Goal: Answer question/provide support: Share knowledge or assist other users

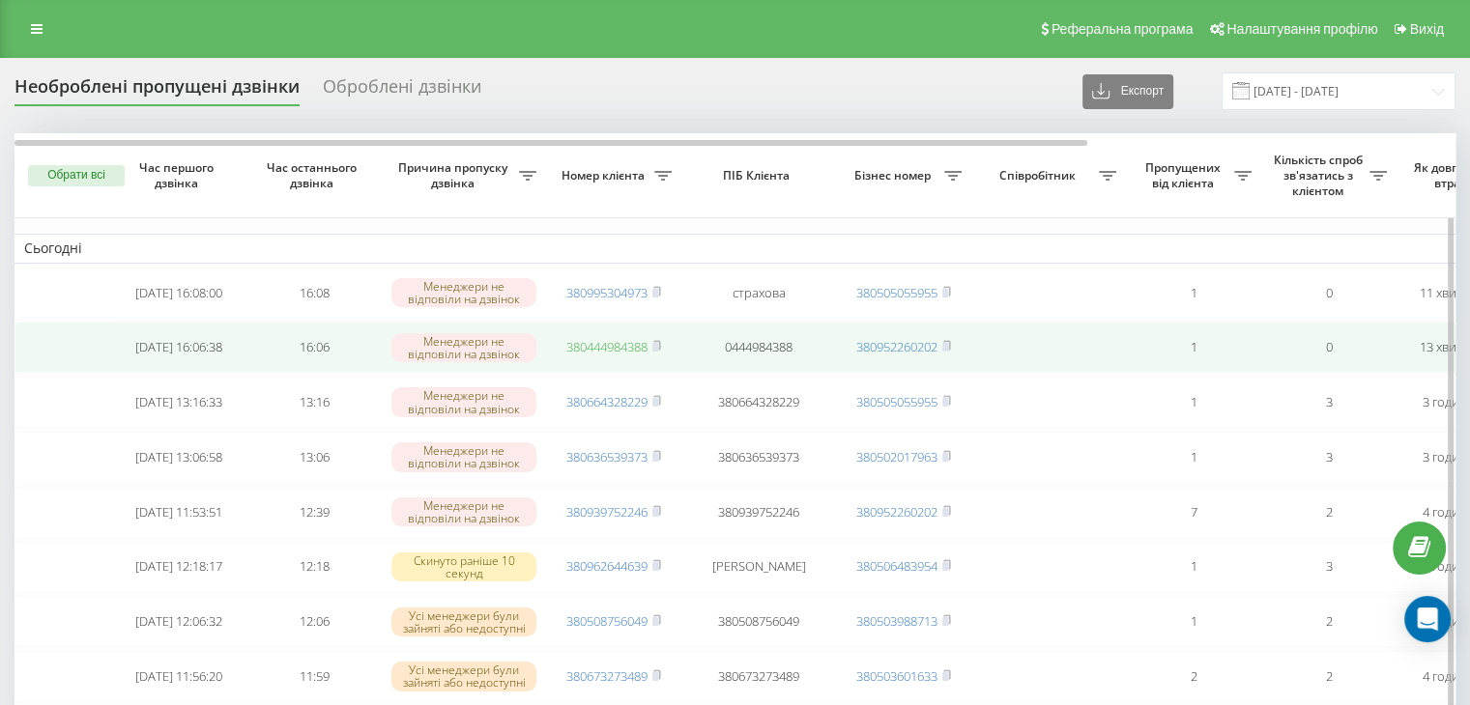
click at [601, 345] on link "380444984388" at bounding box center [606, 346] width 81 height 17
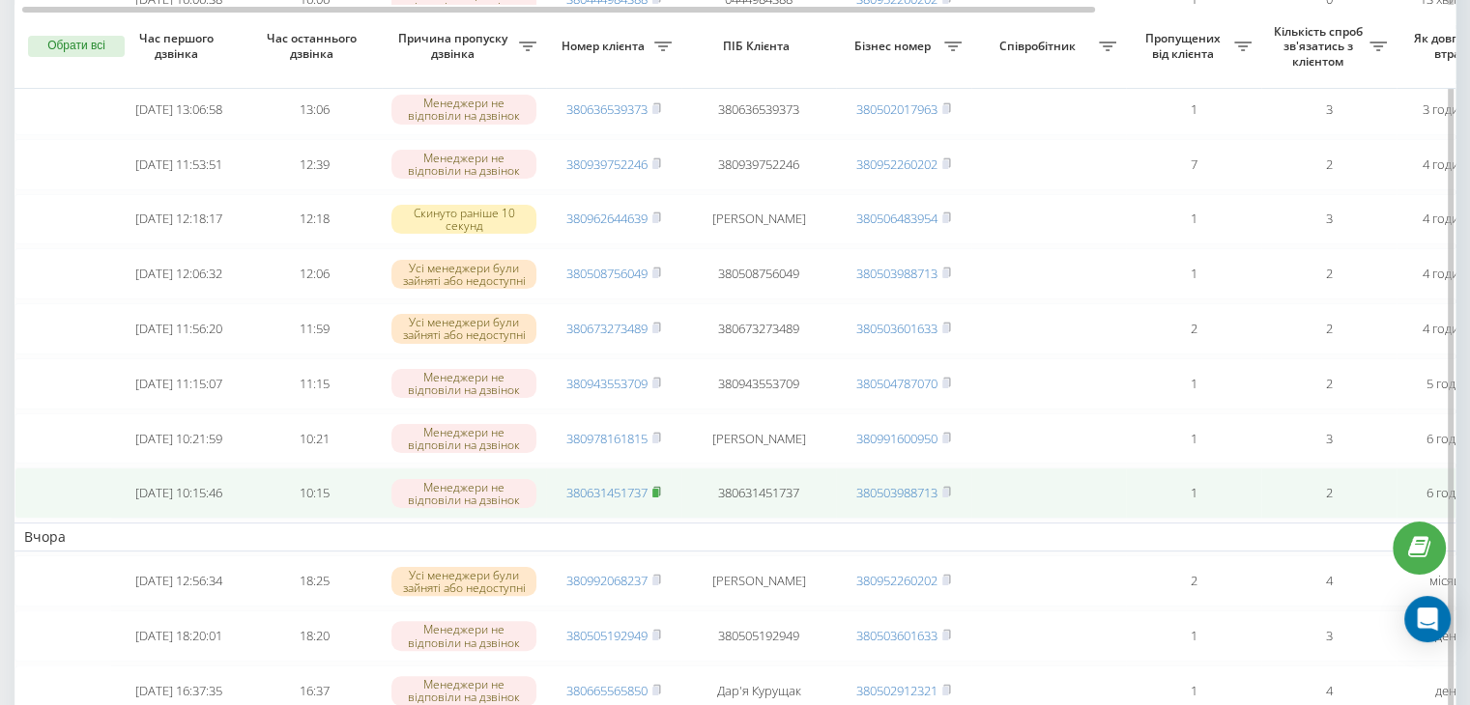
click at [657, 498] on rect at bounding box center [655, 493] width 6 height 9
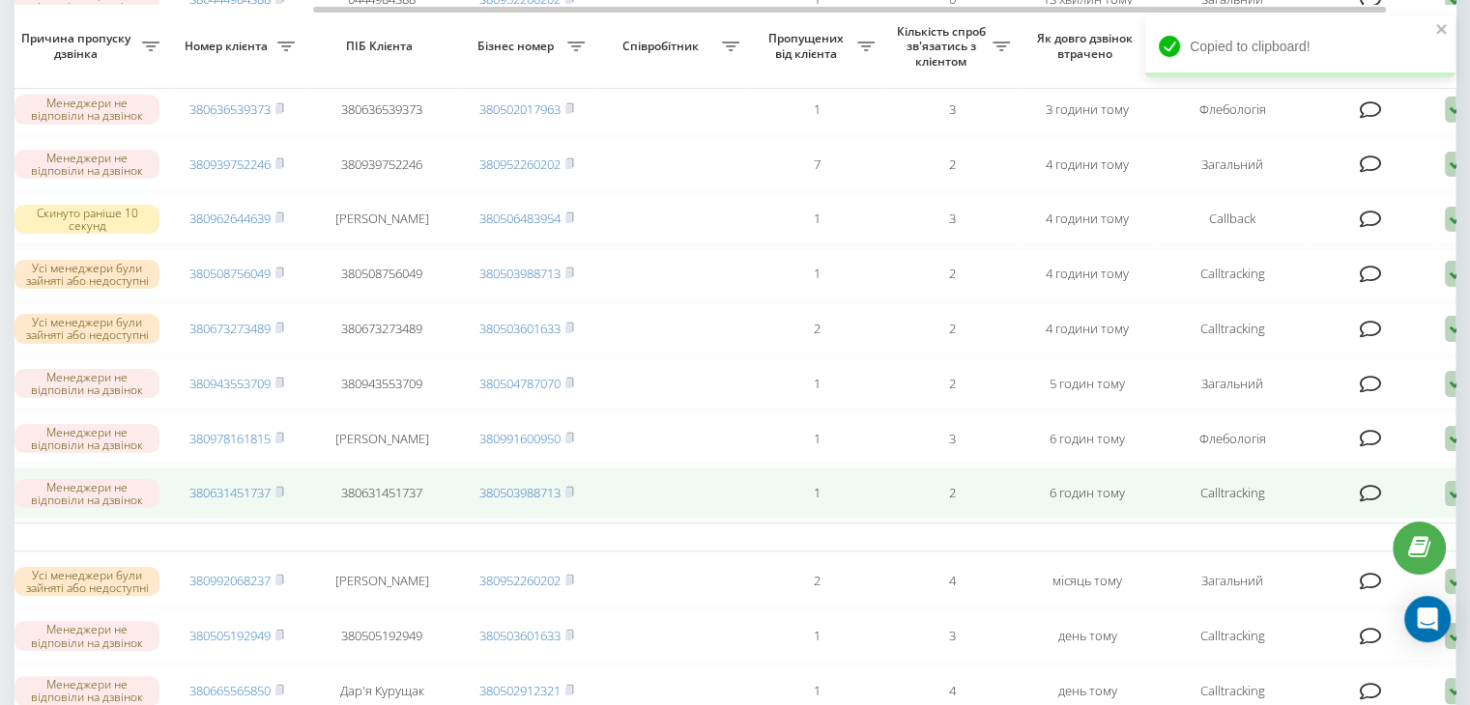
scroll to position [0, 411]
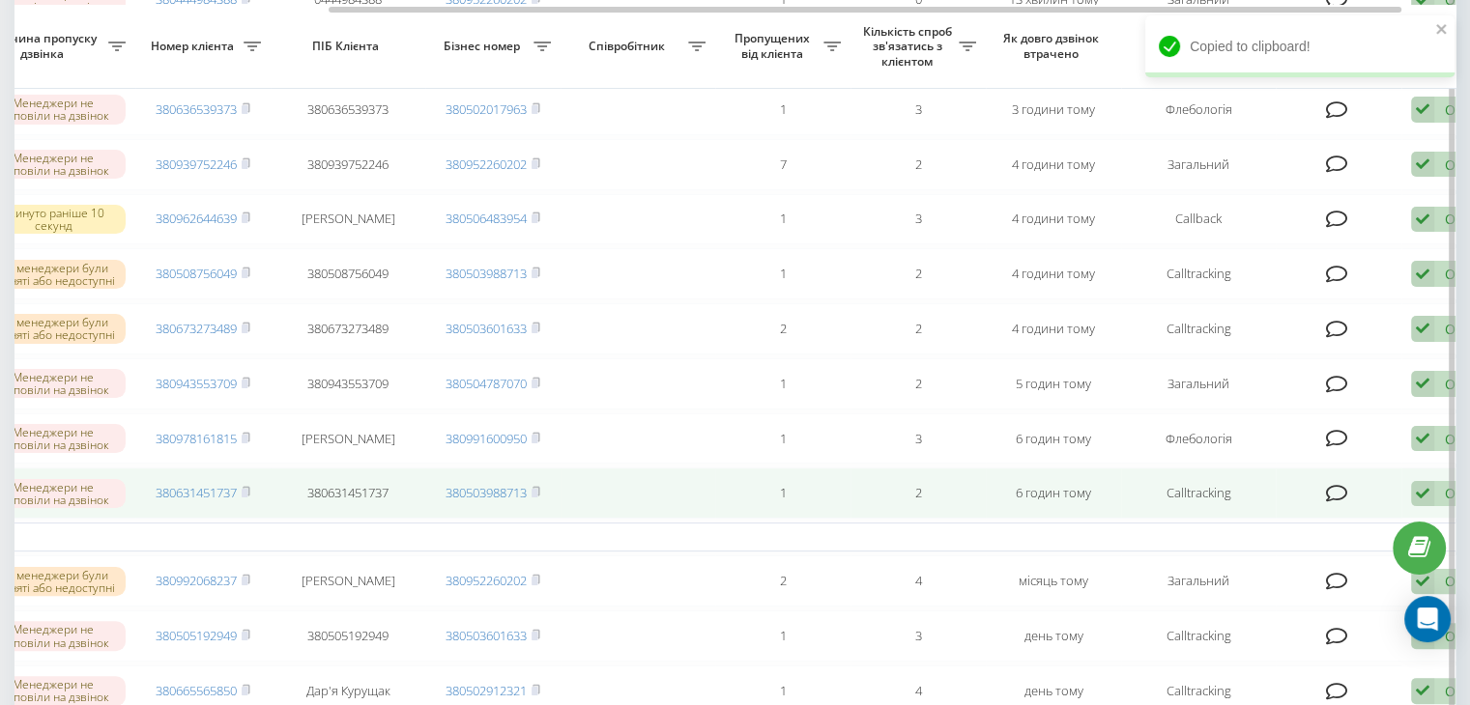
click at [1337, 503] on icon at bounding box center [1337, 493] width 22 height 19
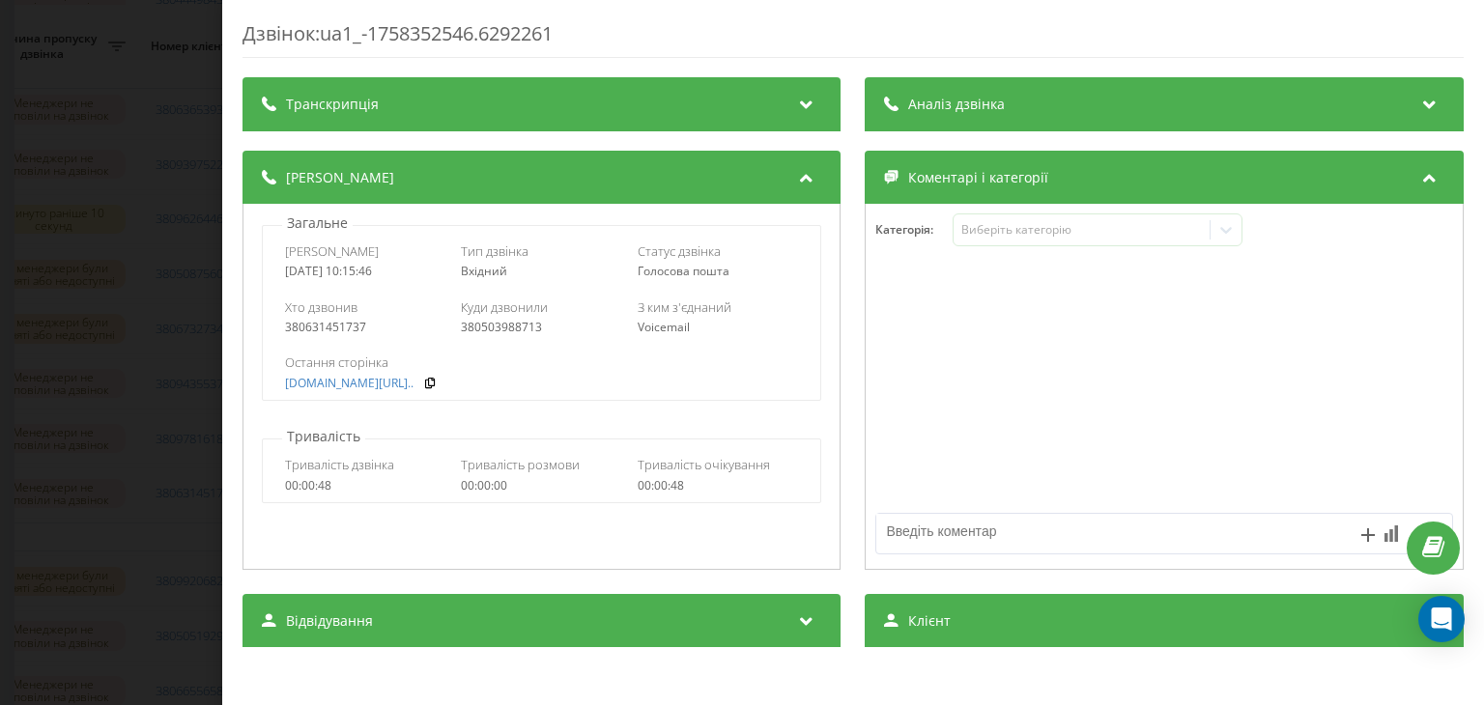
click at [943, 526] on textarea at bounding box center [1107, 531] width 460 height 35
click at [880, 534] on textarea "вайбер" at bounding box center [1107, 531] width 460 height 35
type textarea "написала на вайбер"
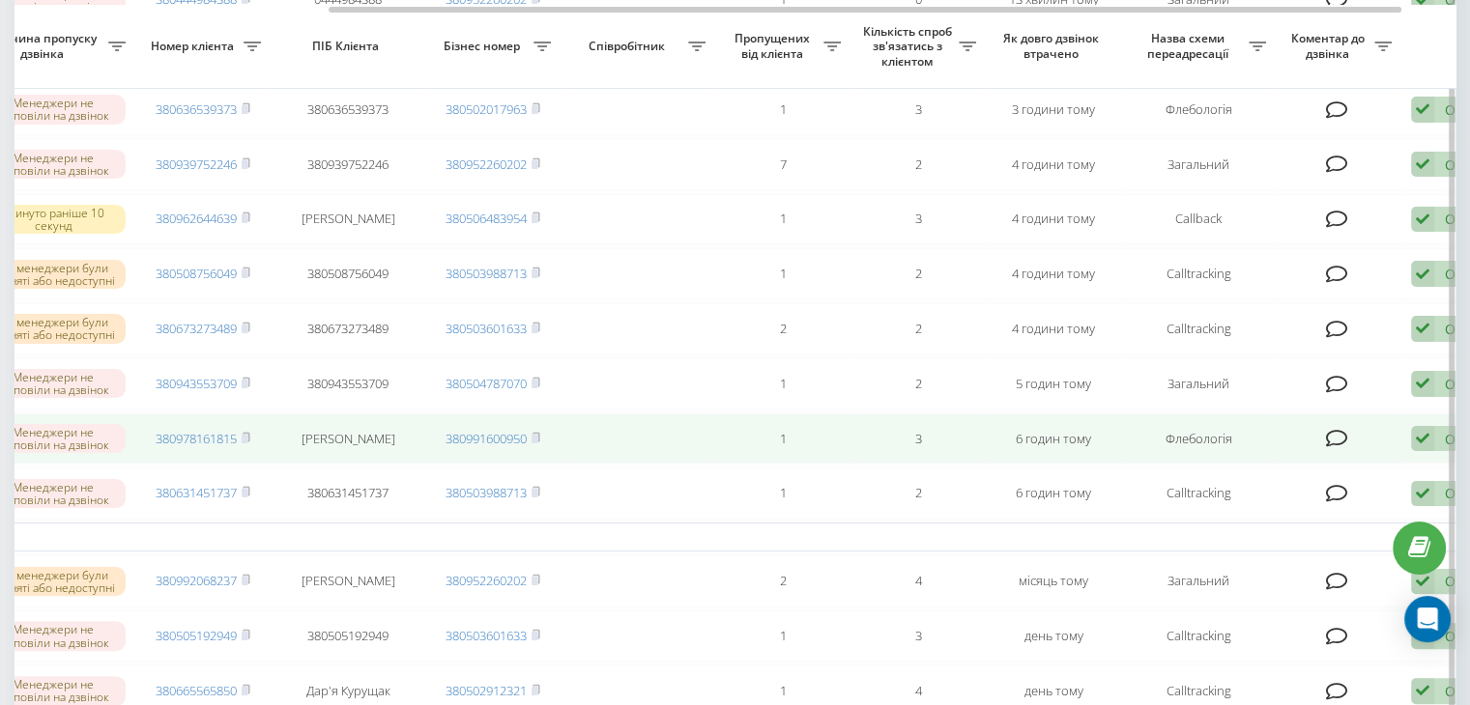
click at [253, 463] on td "380978161815" at bounding box center [202, 439] width 135 height 51
click at [249, 441] on icon at bounding box center [246, 436] width 7 height 9
click at [1337, 448] on icon at bounding box center [1337, 438] width 22 height 19
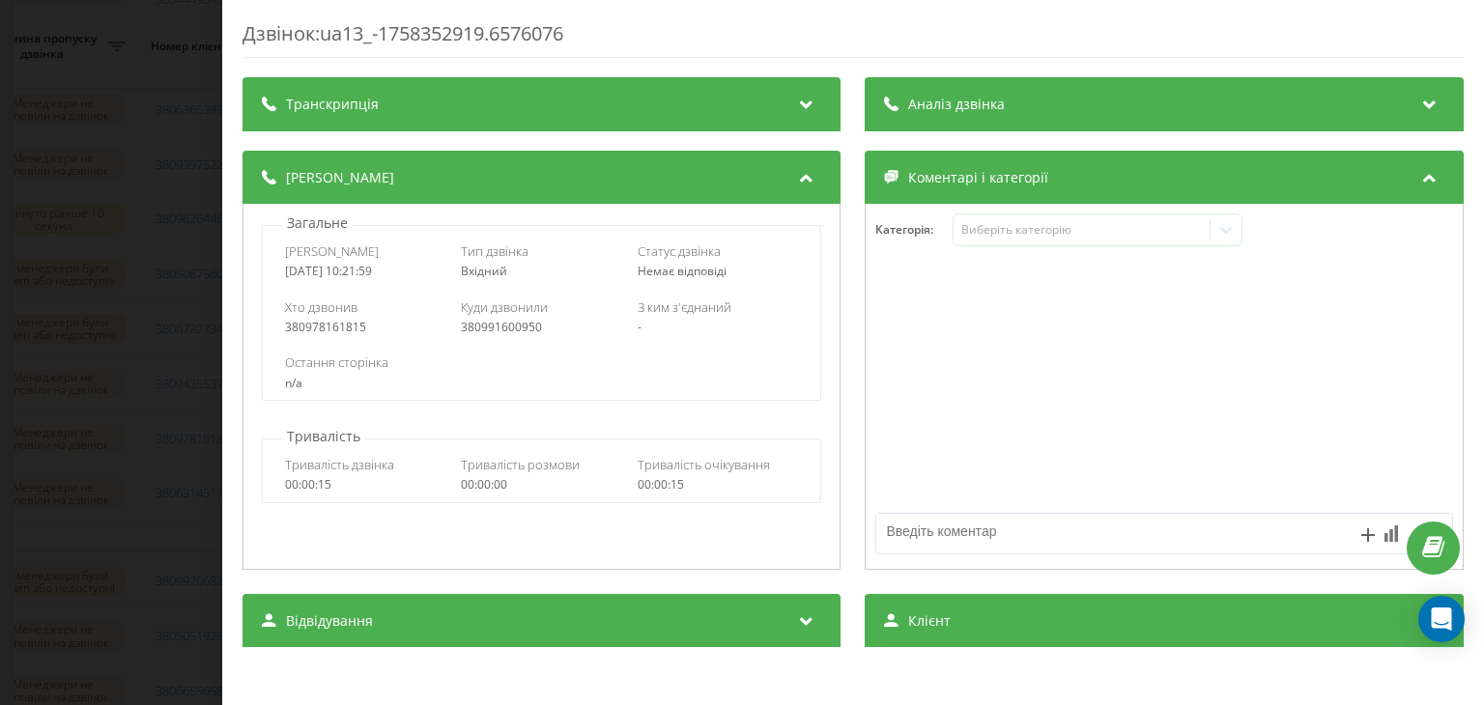
click at [994, 530] on textarea at bounding box center [1107, 531] width 460 height 35
type textarea "написала на вайбер"
click at [117, 285] on div "Дзвінок : ua13_-1758352919.6576076 Транскрипція Для AI-аналізу майбутніх дзвінк…" at bounding box center [742, 352] width 1484 height 705
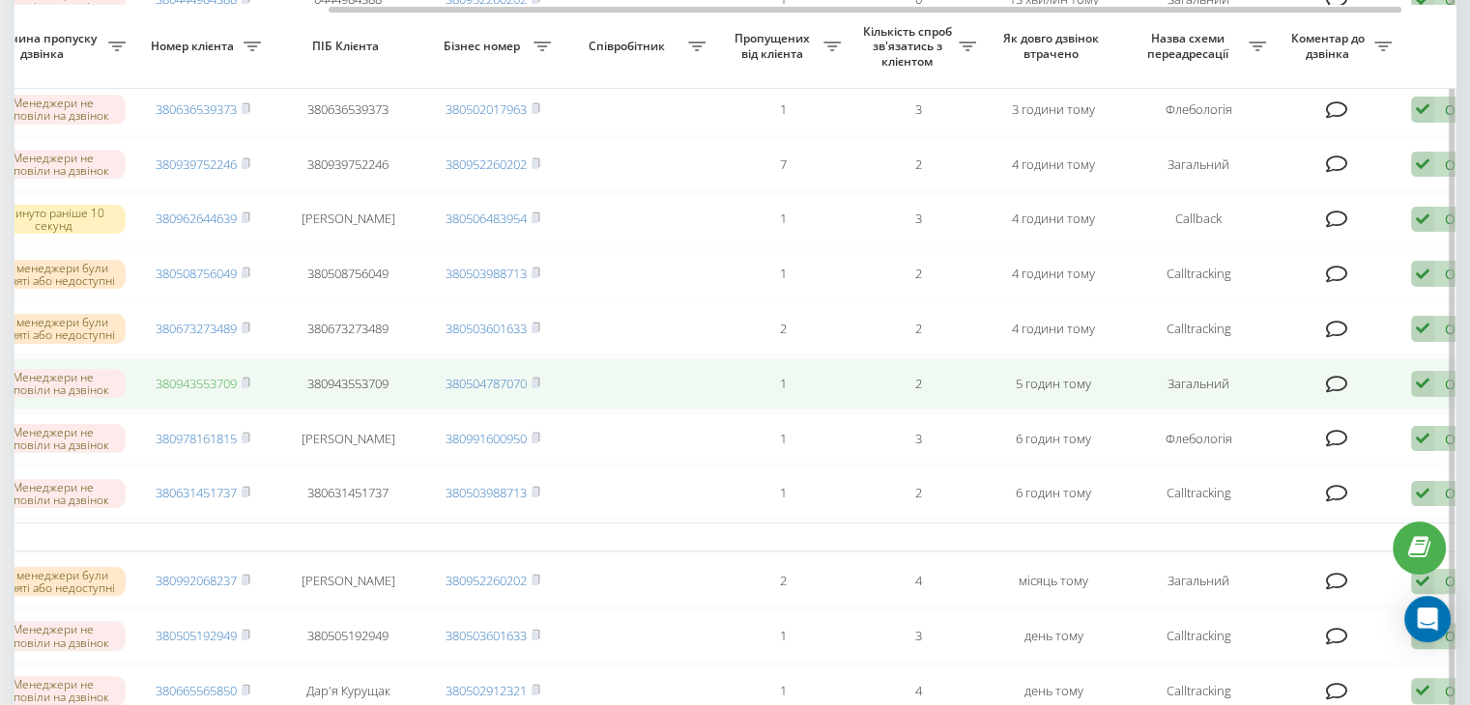
click at [199, 392] on link "380943553709" at bounding box center [196, 383] width 81 height 17
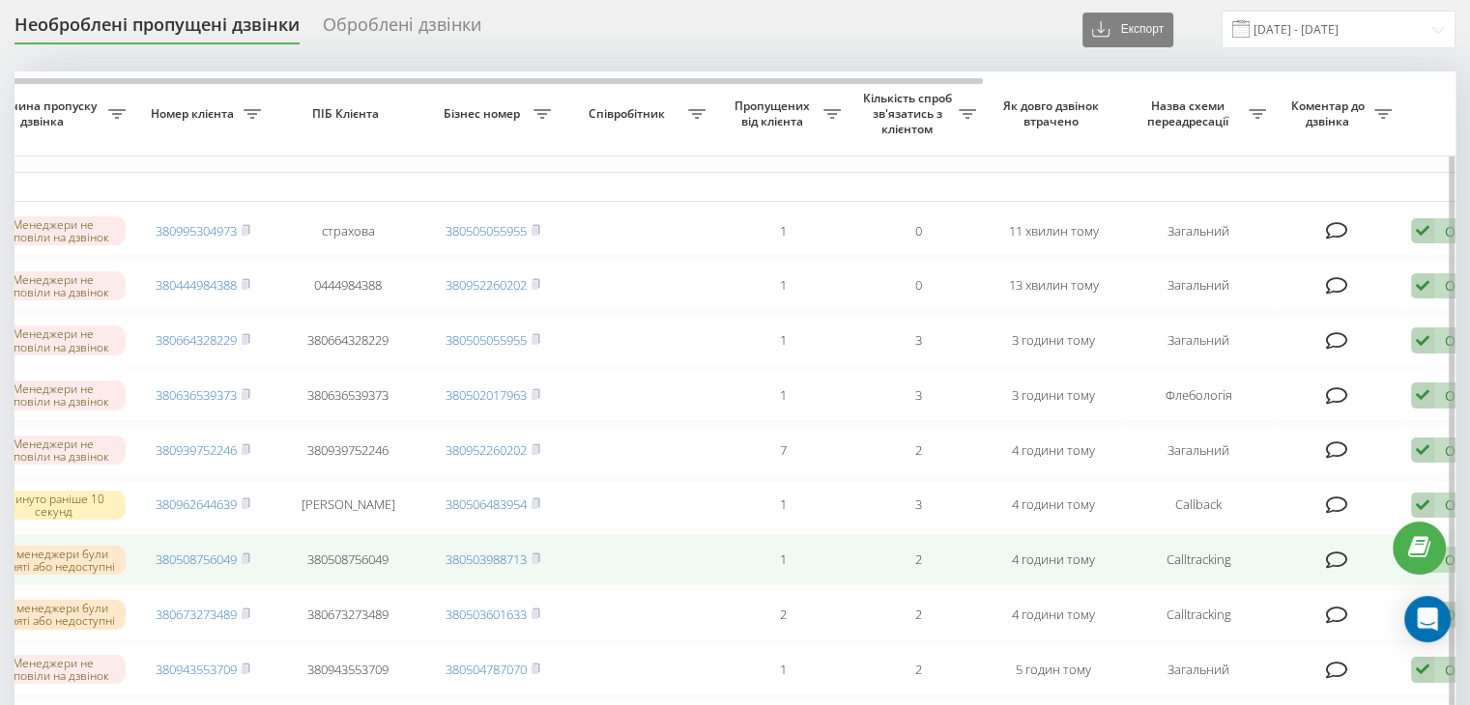
scroll to position [66, 0]
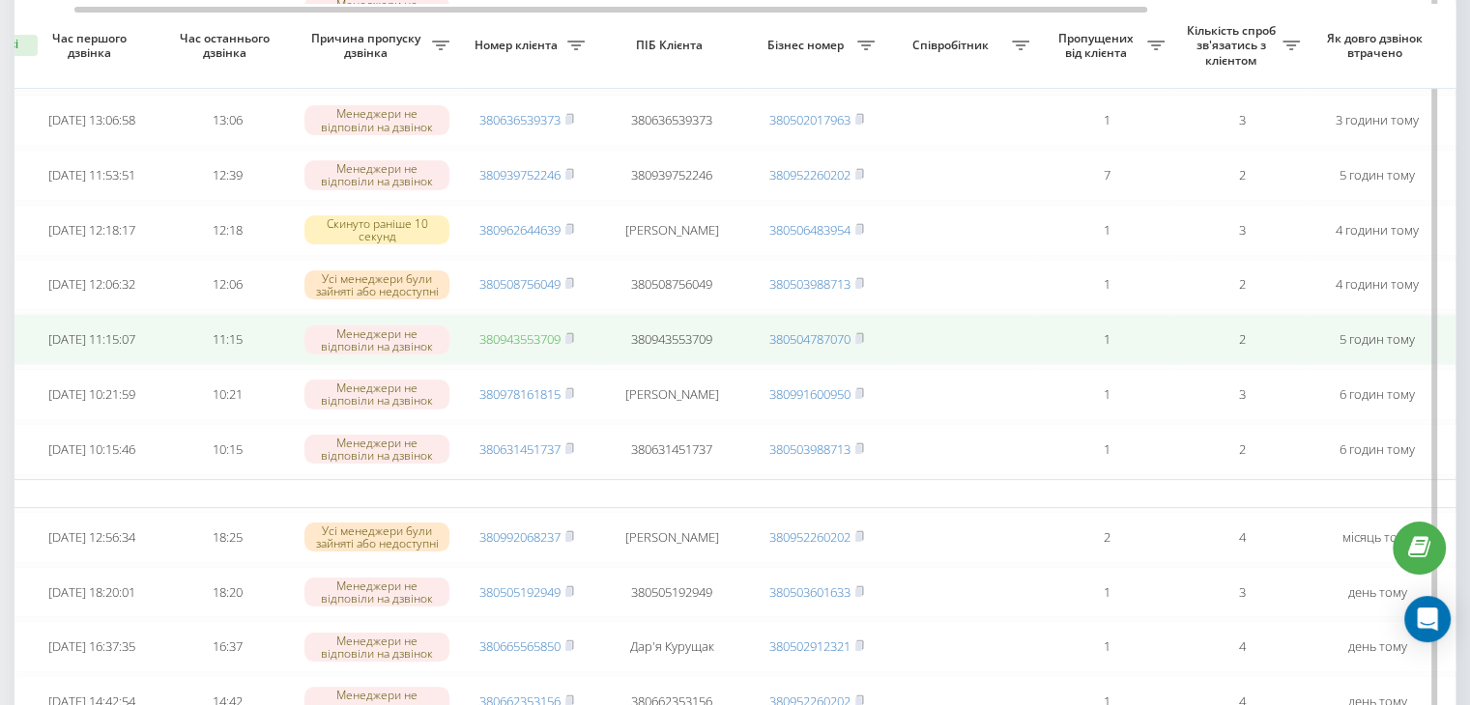
scroll to position [0, 91]
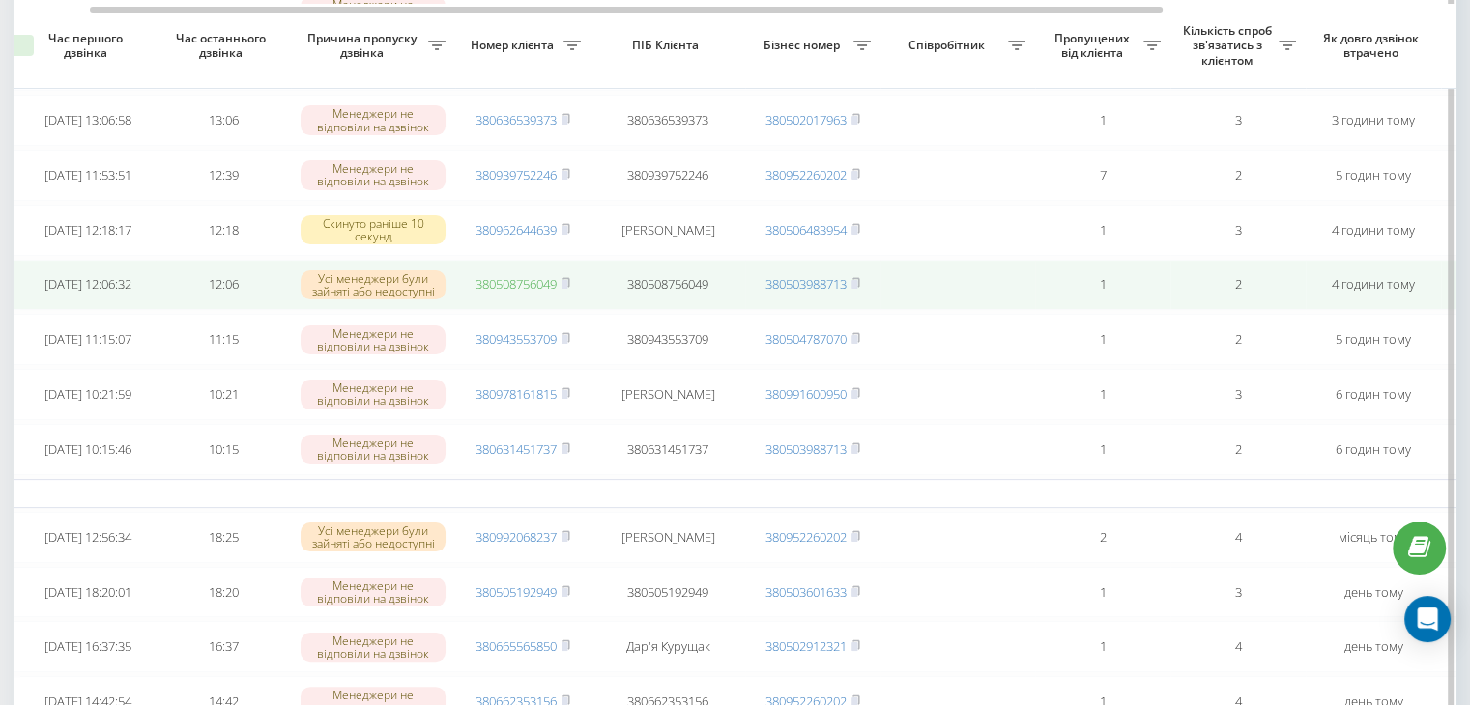
click at [523, 293] on link "380508756049" at bounding box center [515, 283] width 81 height 17
click at [565, 289] on rect at bounding box center [564, 284] width 6 height 9
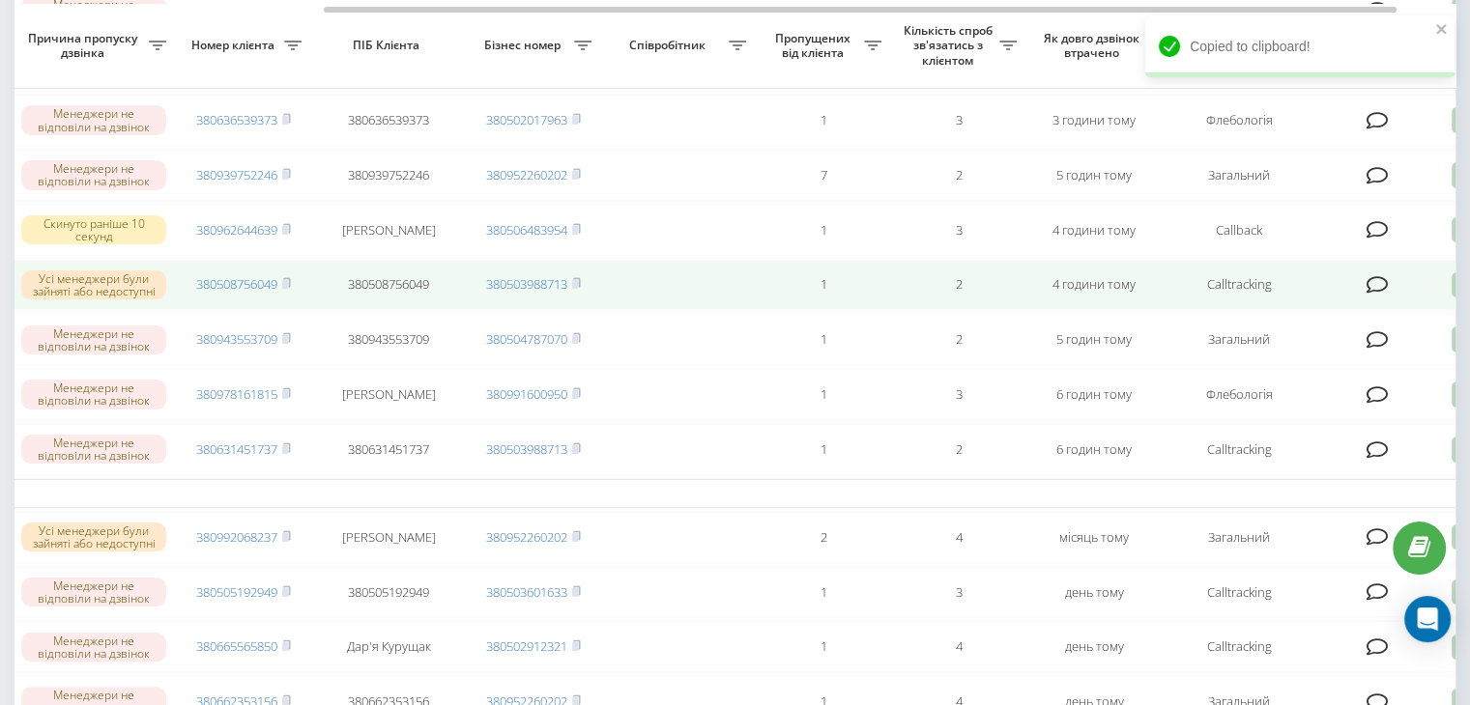
scroll to position [0, 420]
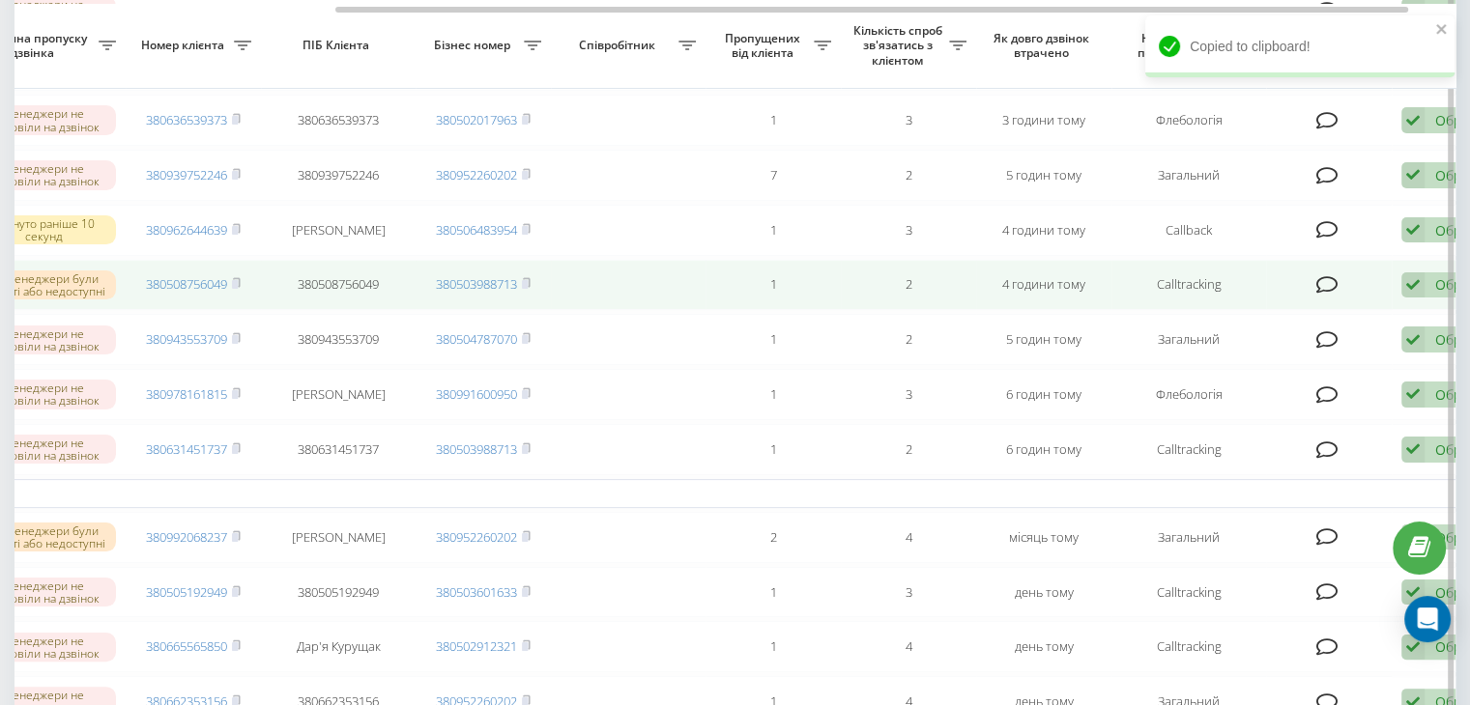
click at [1326, 292] on icon at bounding box center [1327, 284] width 22 height 19
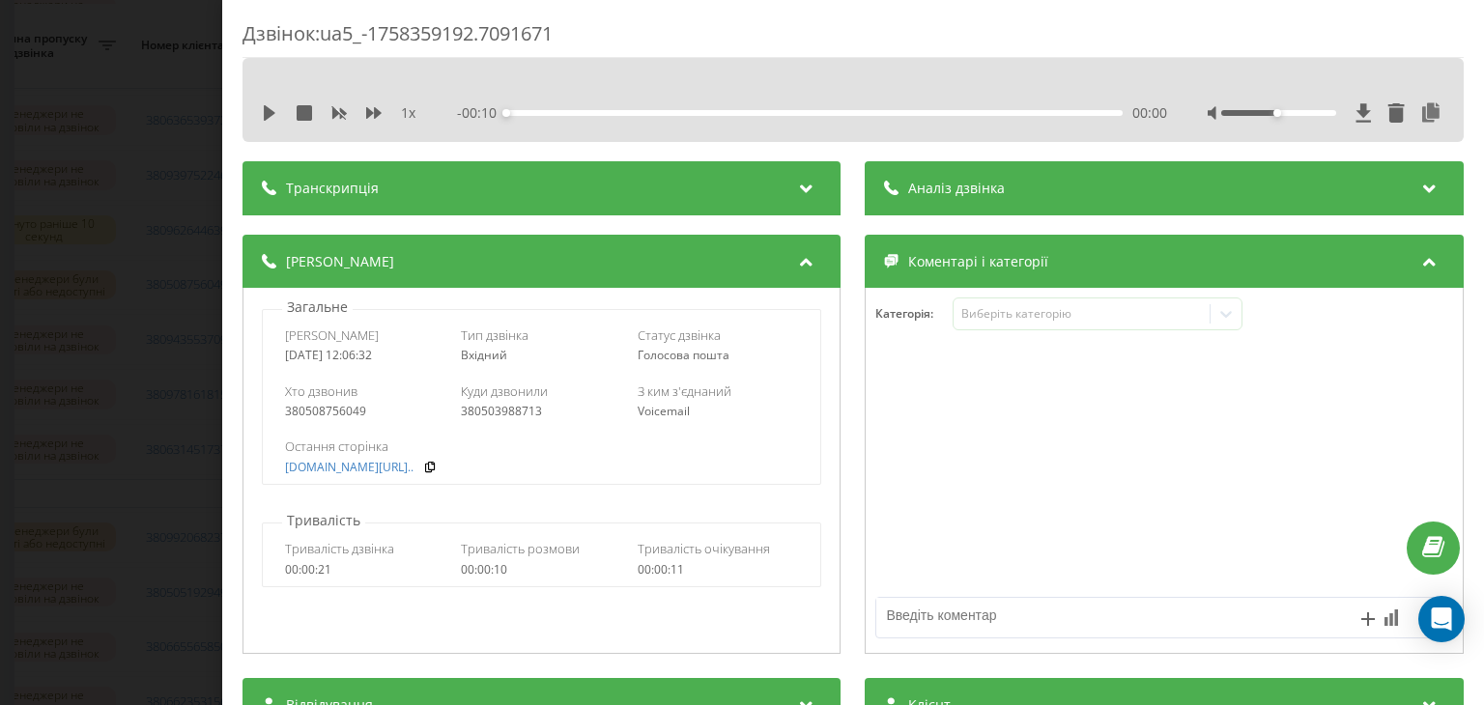
click at [974, 631] on textarea at bounding box center [1107, 615] width 460 height 35
type textarea "написала на вайбер"
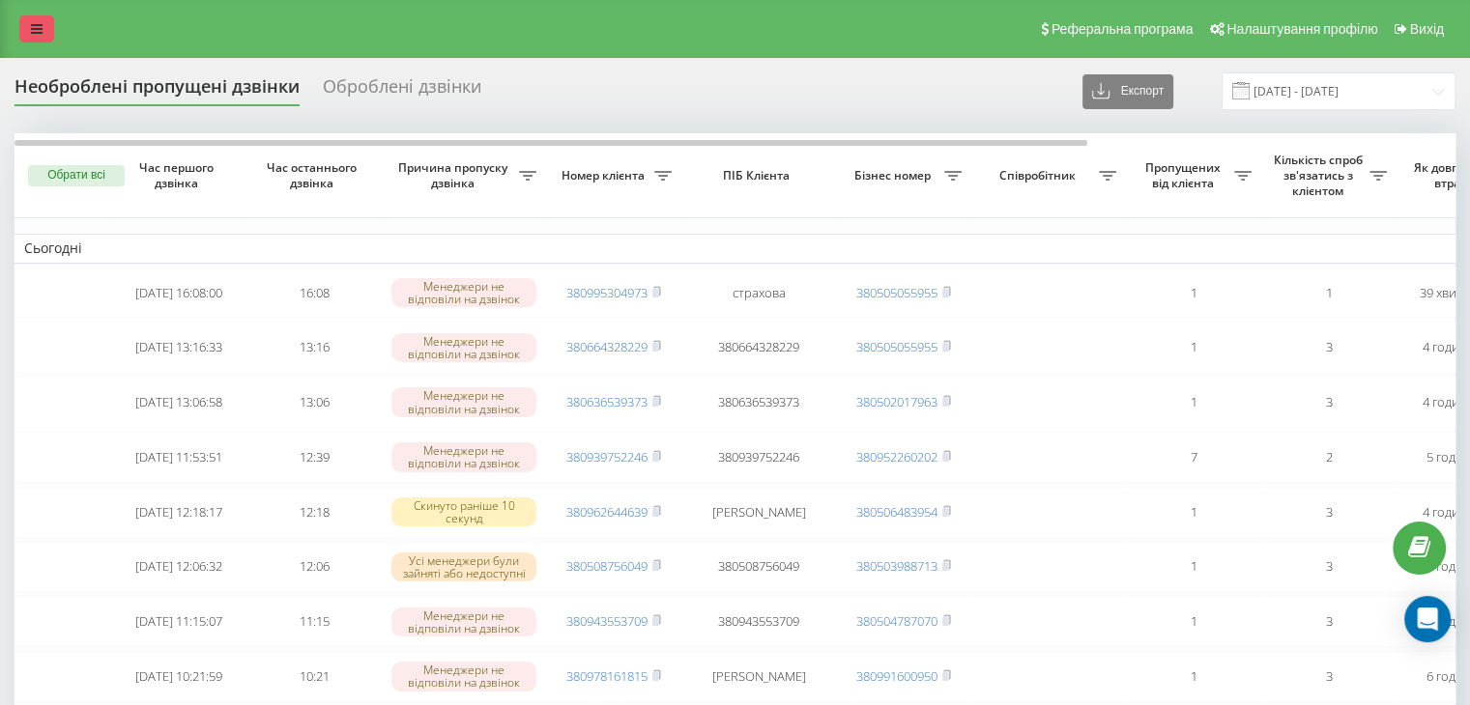
click at [24, 28] on link at bounding box center [36, 28] width 35 height 27
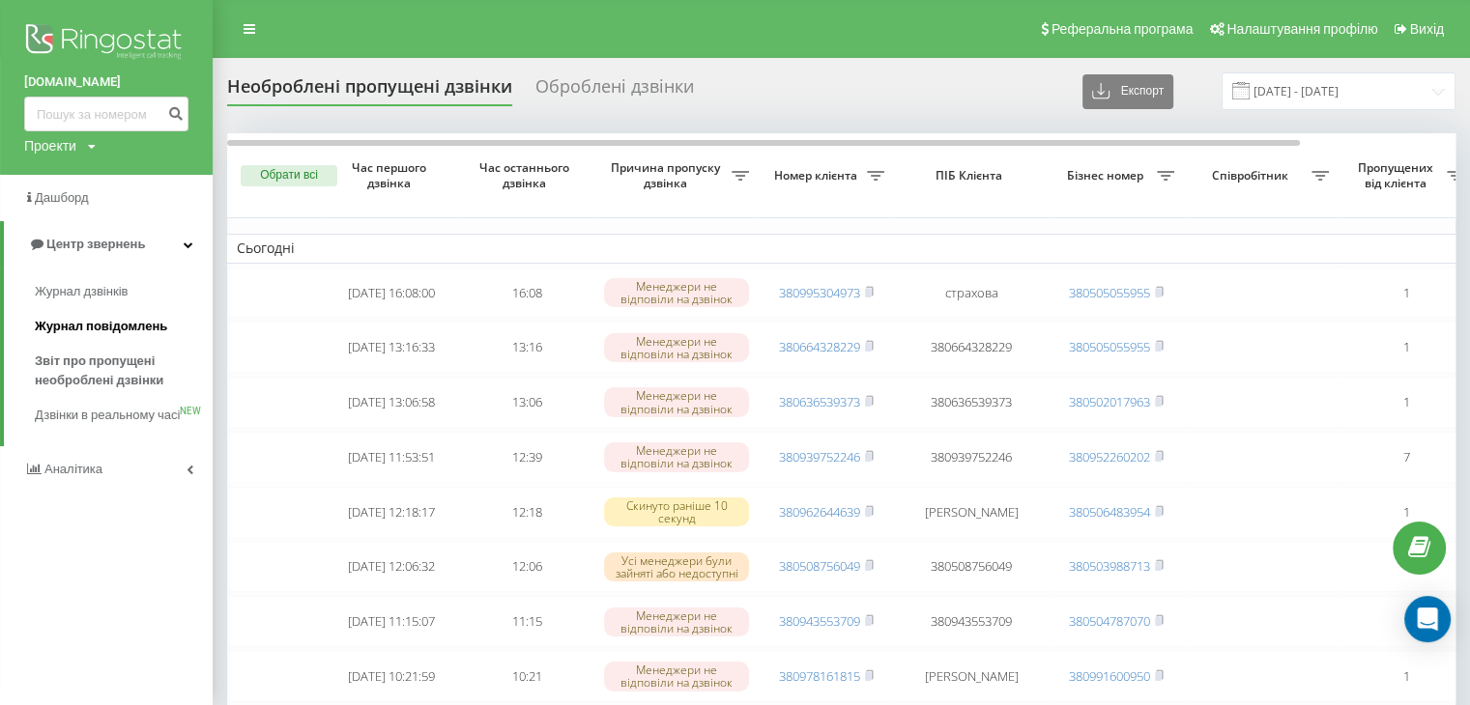
click at [136, 317] on span "Журнал повідомлень" at bounding box center [101, 326] width 132 height 19
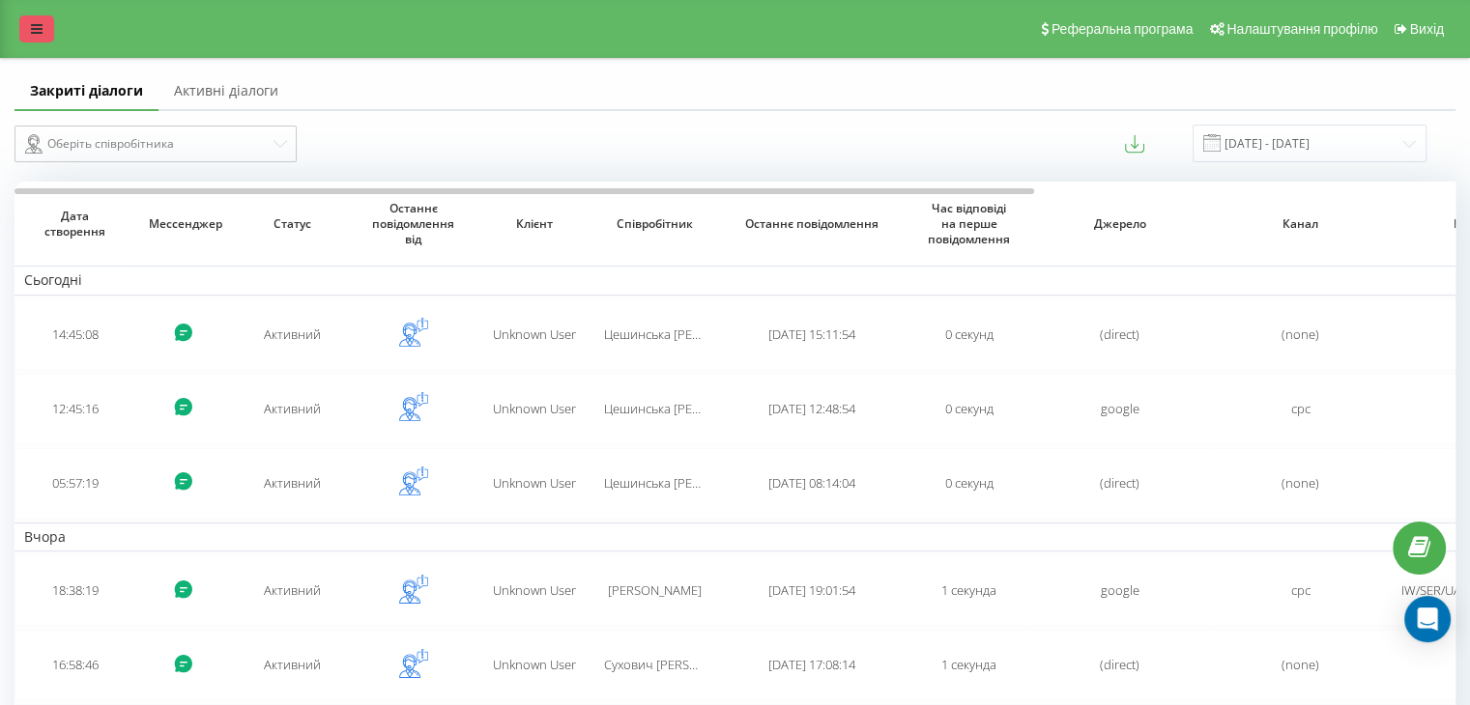
click at [44, 39] on link at bounding box center [36, 28] width 35 height 27
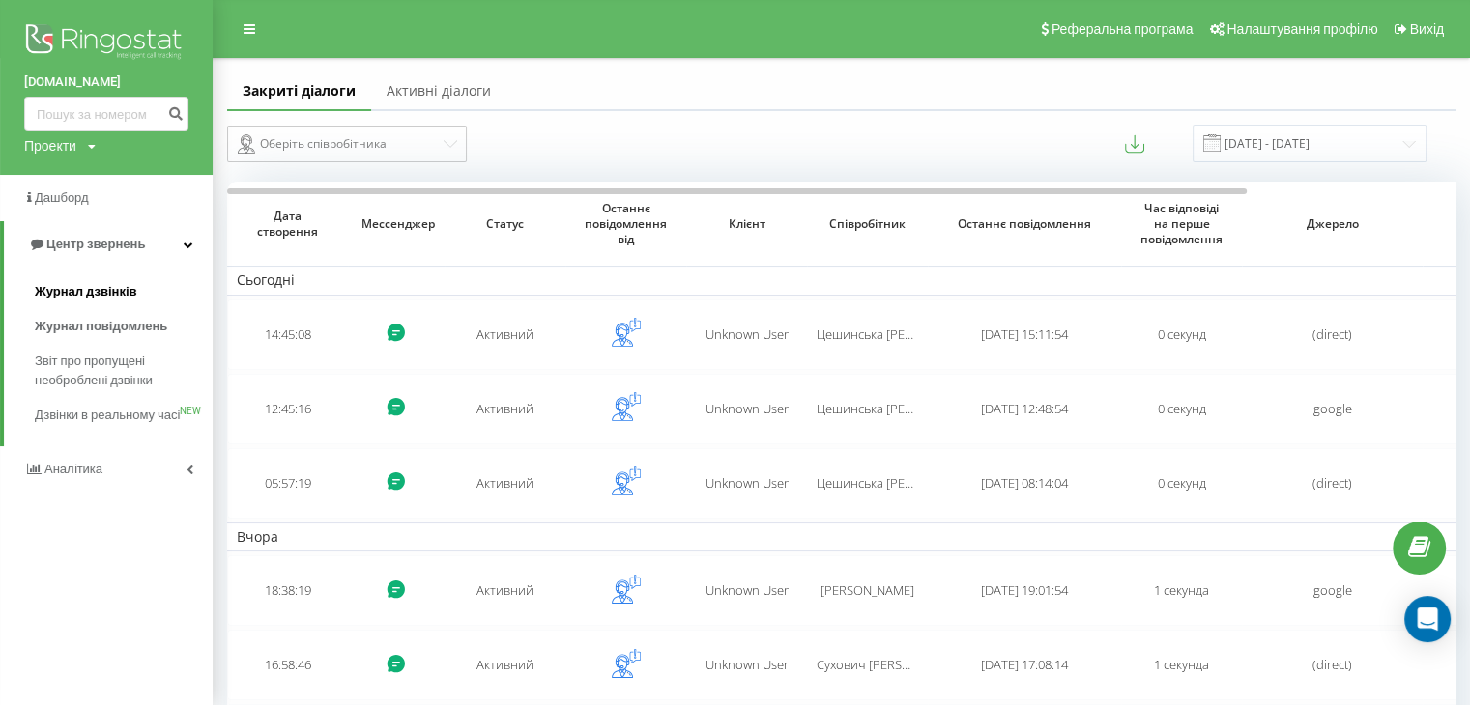
click at [84, 293] on span "Журнал дзвінків" at bounding box center [86, 291] width 102 height 19
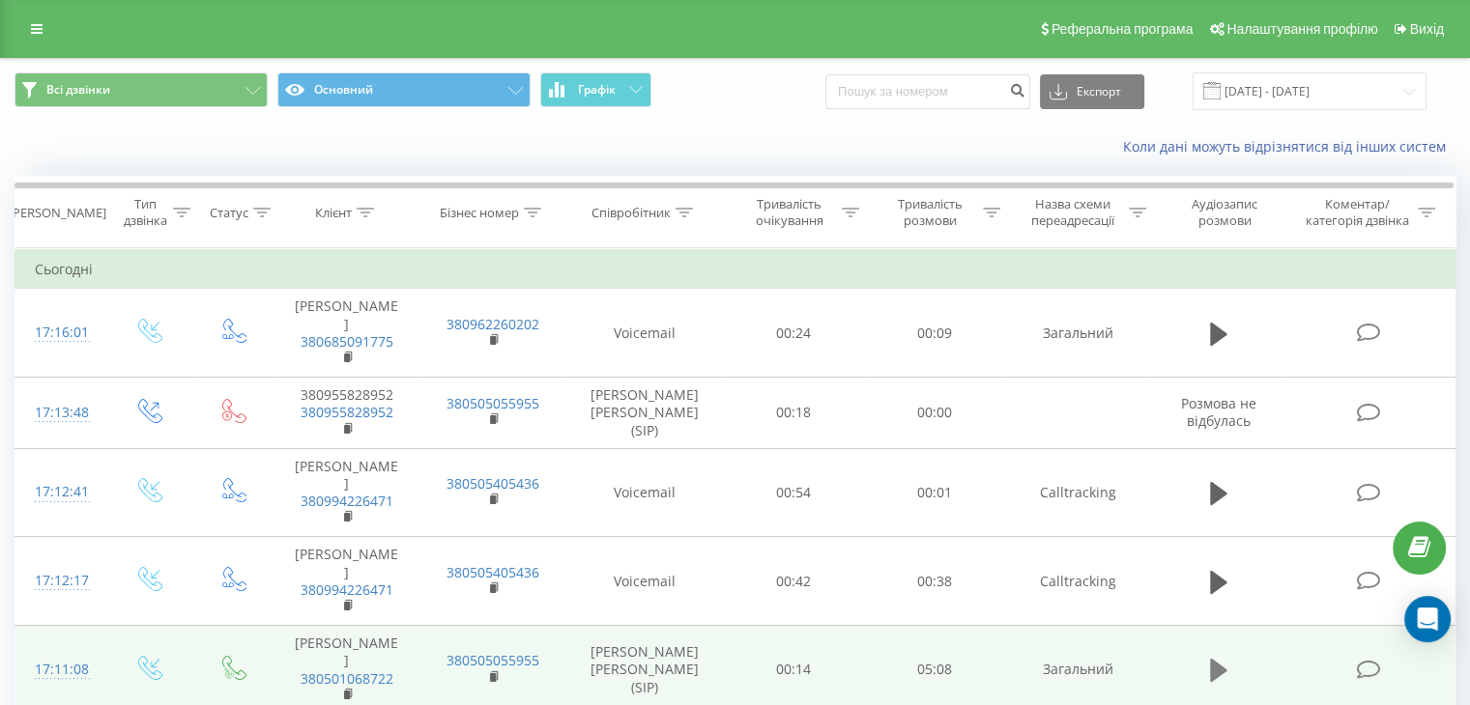
click at [1220, 659] on icon at bounding box center [1218, 670] width 17 height 23
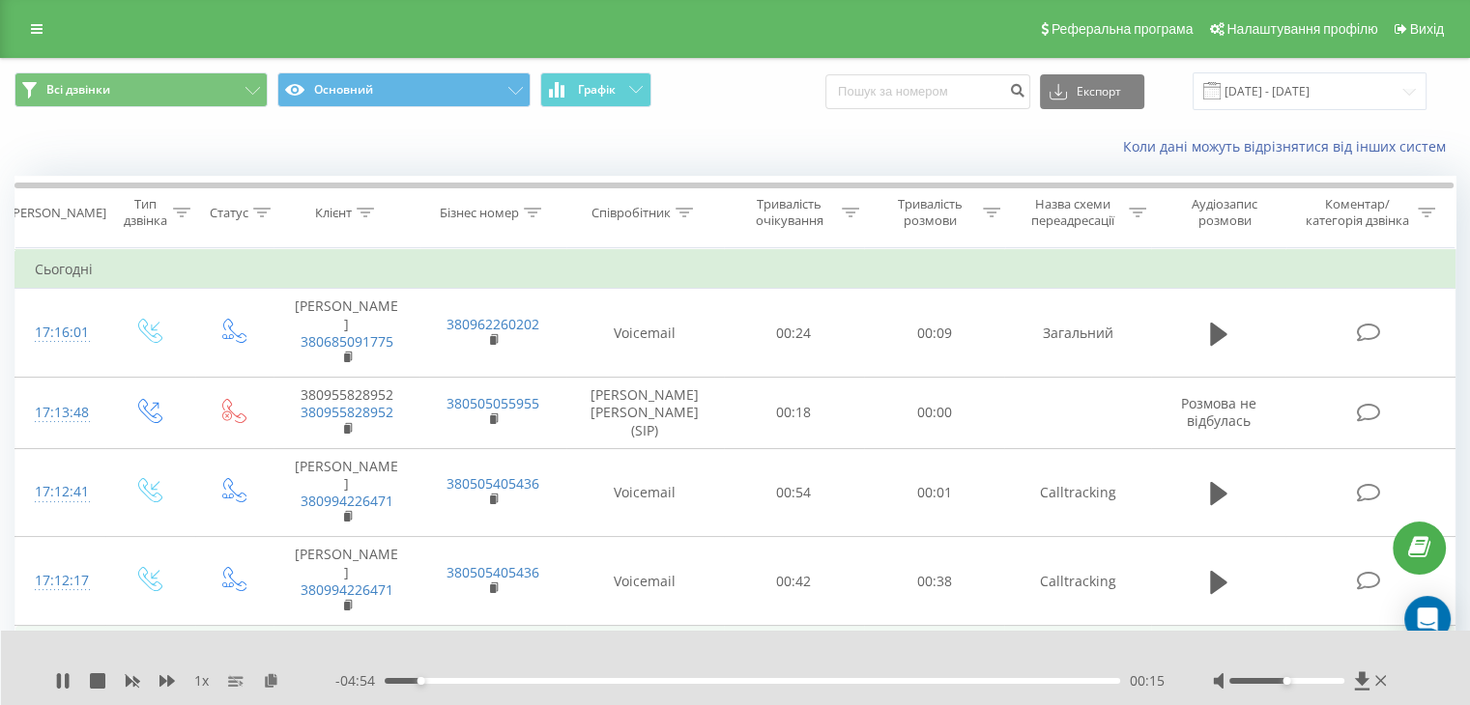
click at [1212, 661] on icon at bounding box center [1213, 671] width 6 height 21
click at [28, 19] on link at bounding box center [36, 28] width 35 height 27
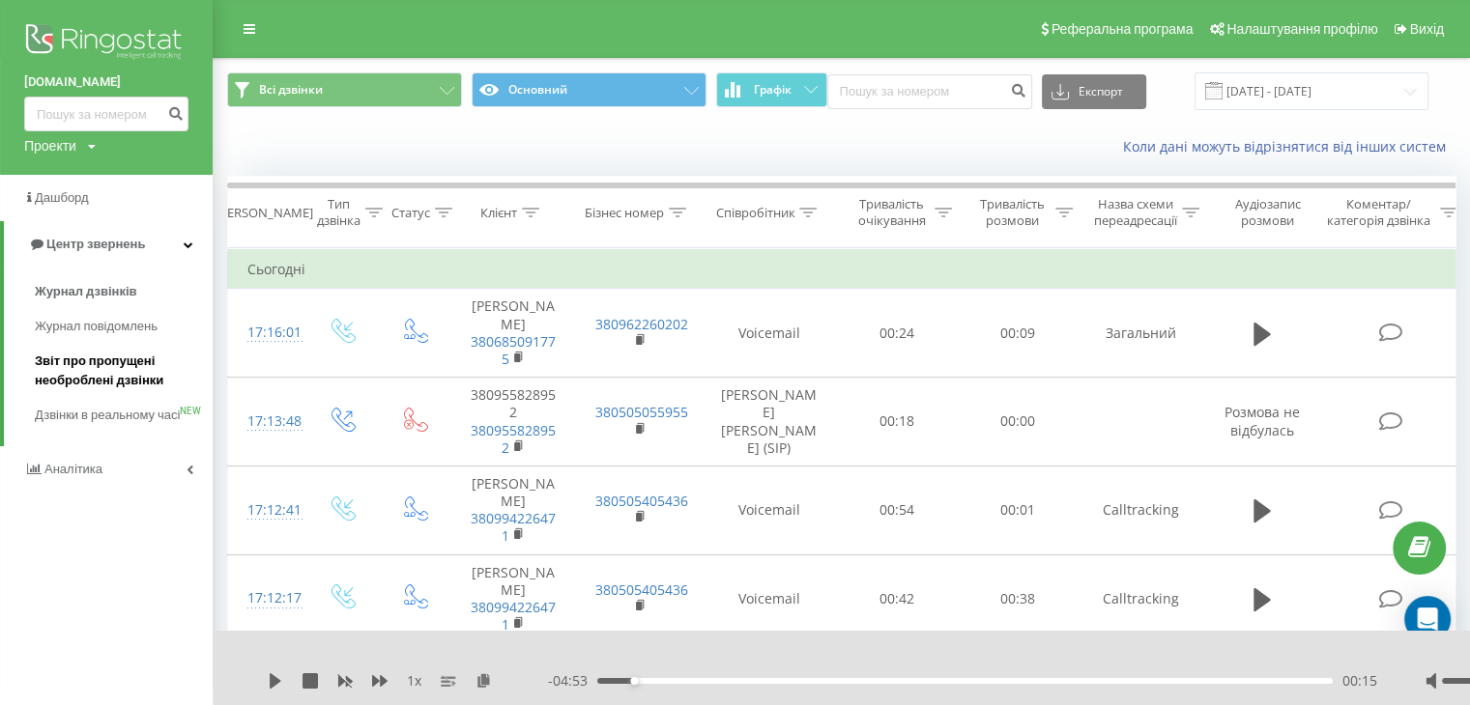
click at [104, 378] on span "Звіт про пропущені необроблені дзвінки" at bounding box center [119, 371] width 168 height 39
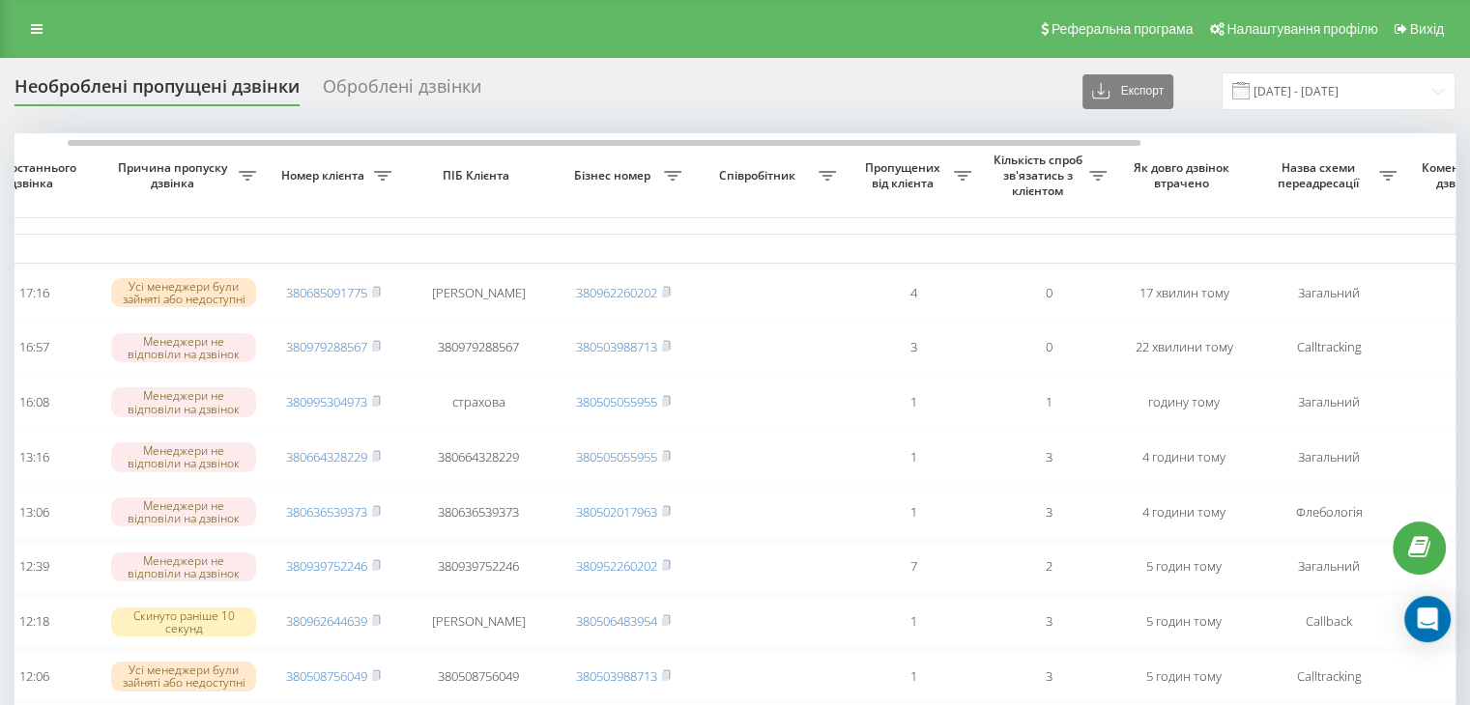
scroll to position [0, 188]
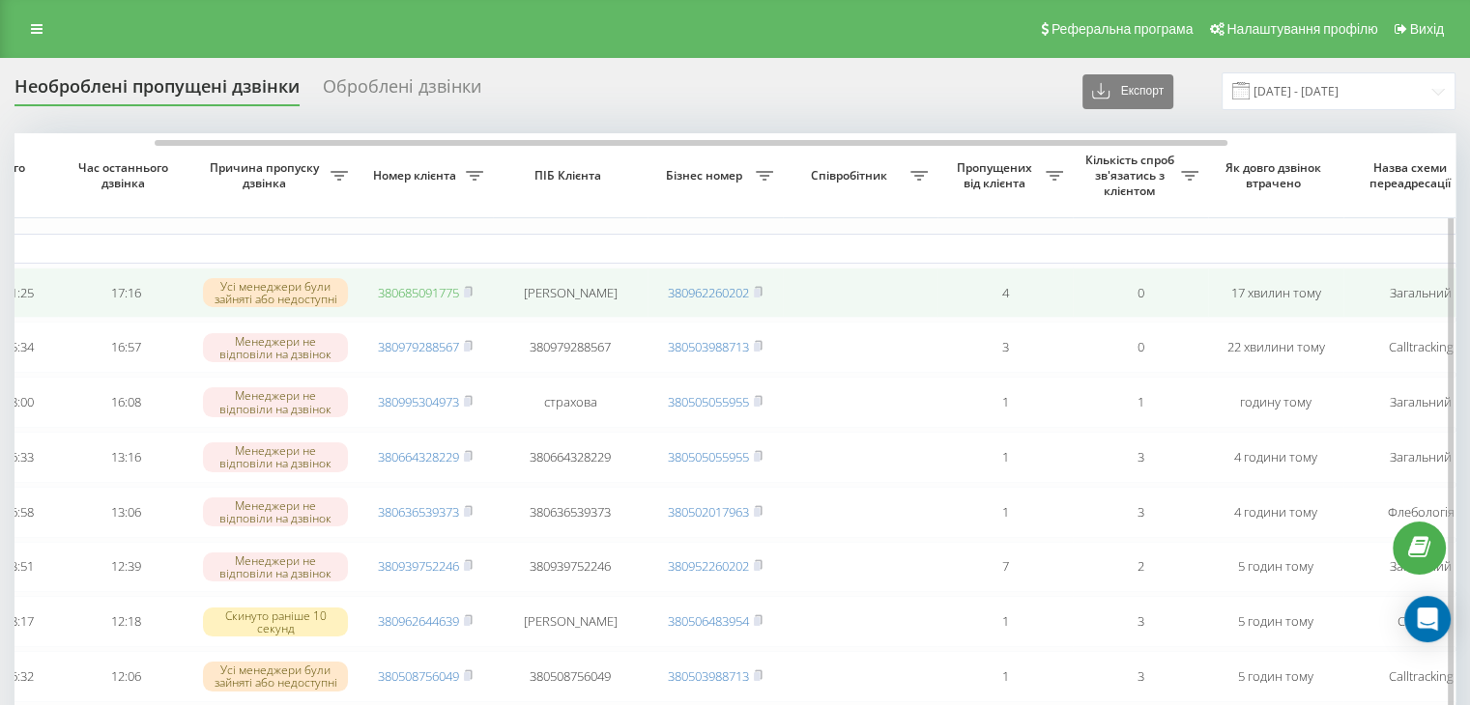
click at [426, 294] on link "380685091775" at bounding box center [418, 292] width 81 height 17
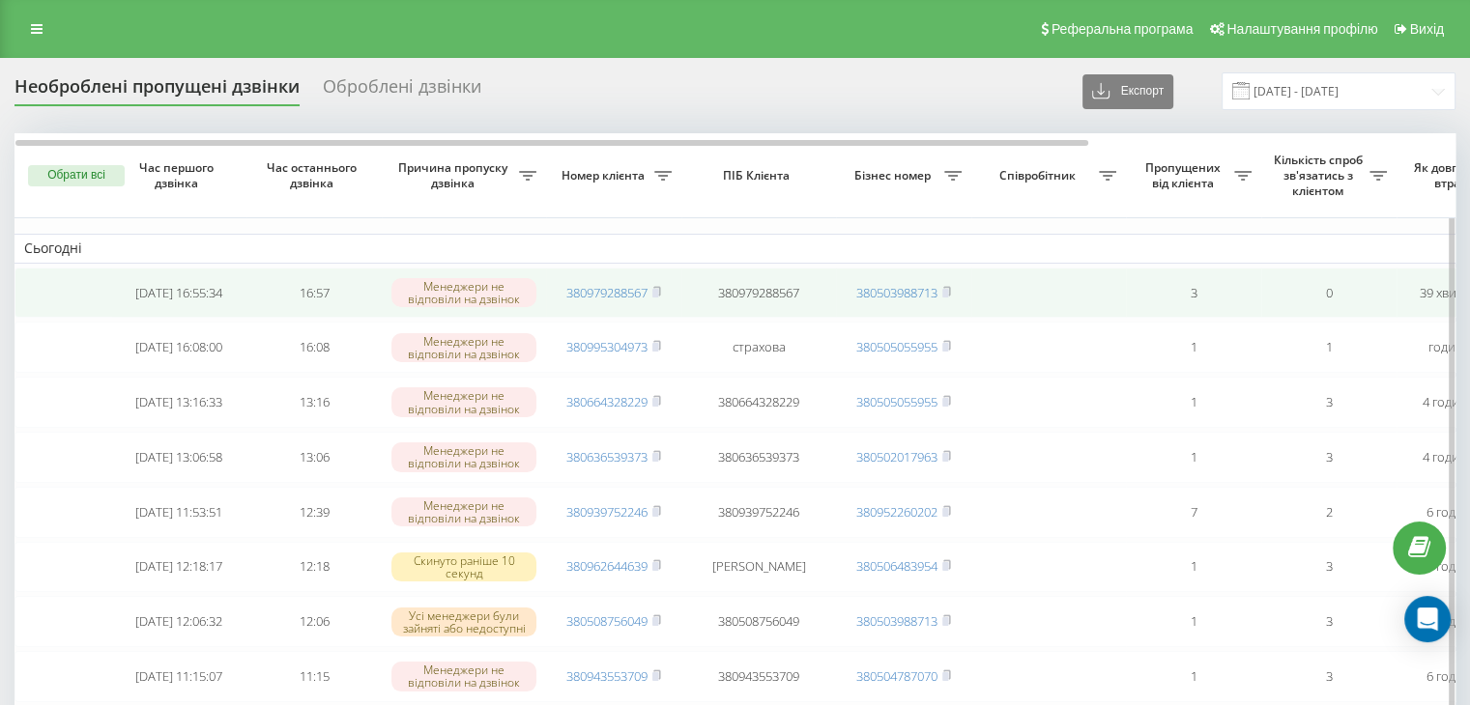
click at [609, 280] on td "380979288567" at bounding box center [613, 293] width 135 height 51
click at [615, 287] on link "380979288567" at bounding box center [606, 292] width 81 height 17
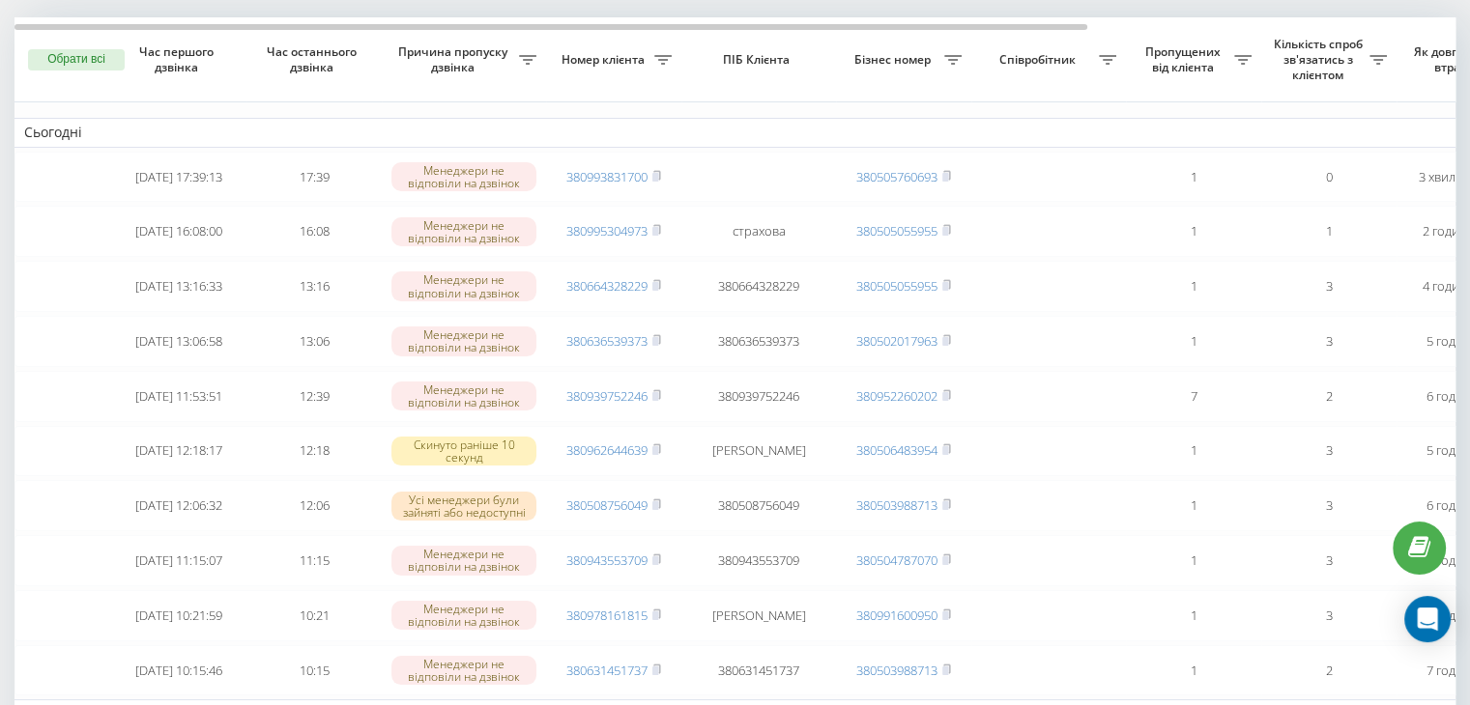
scroll to position [116, 0]
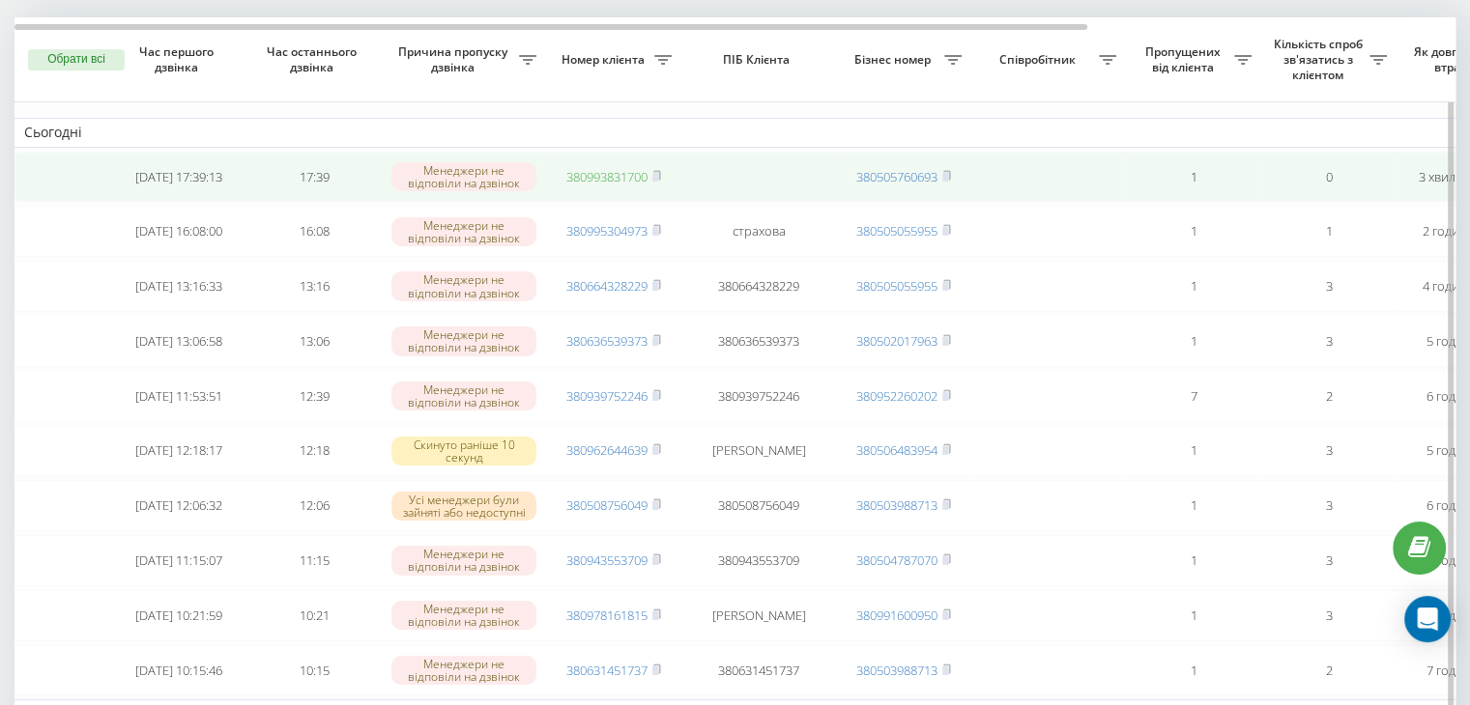
click at [610, 172] on link "380993831700" at bounding box center [606, 176] width 81 height 17
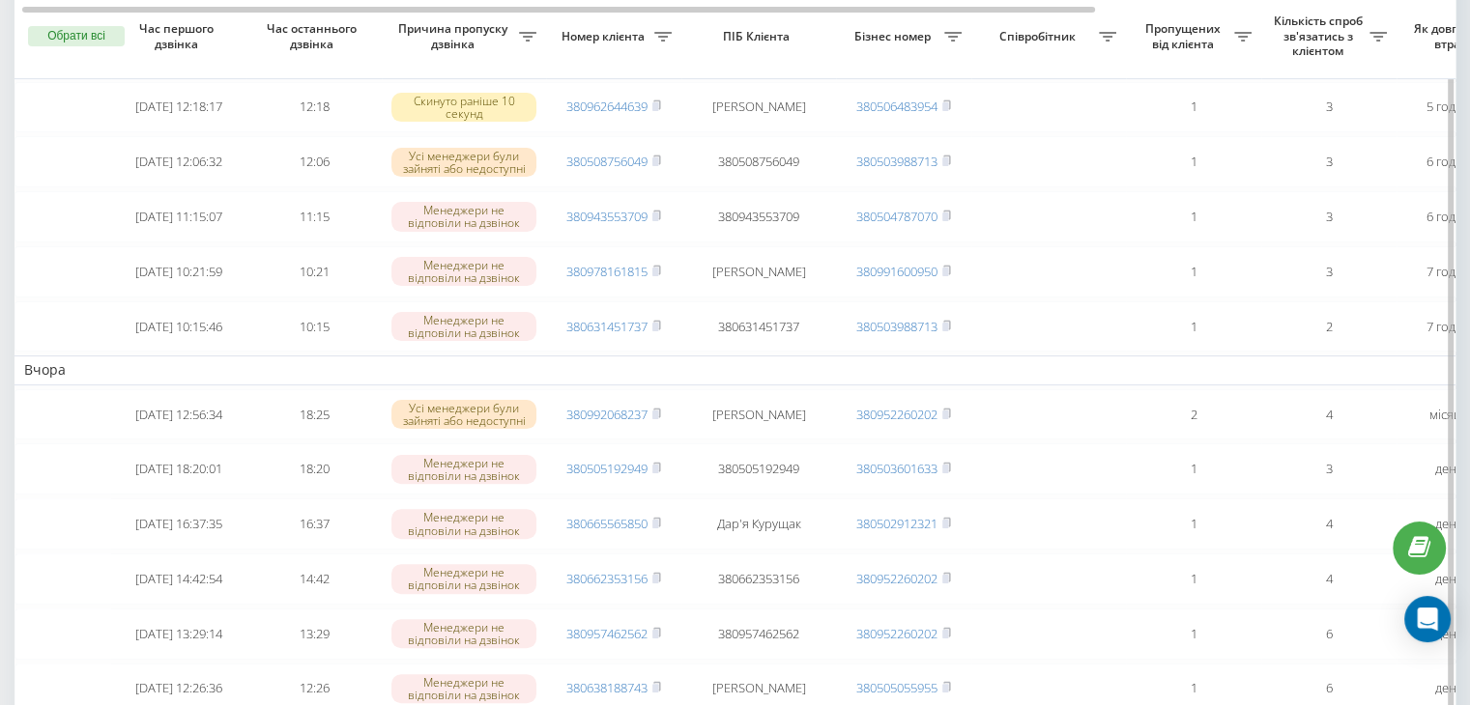
scroll to position [394, 0]
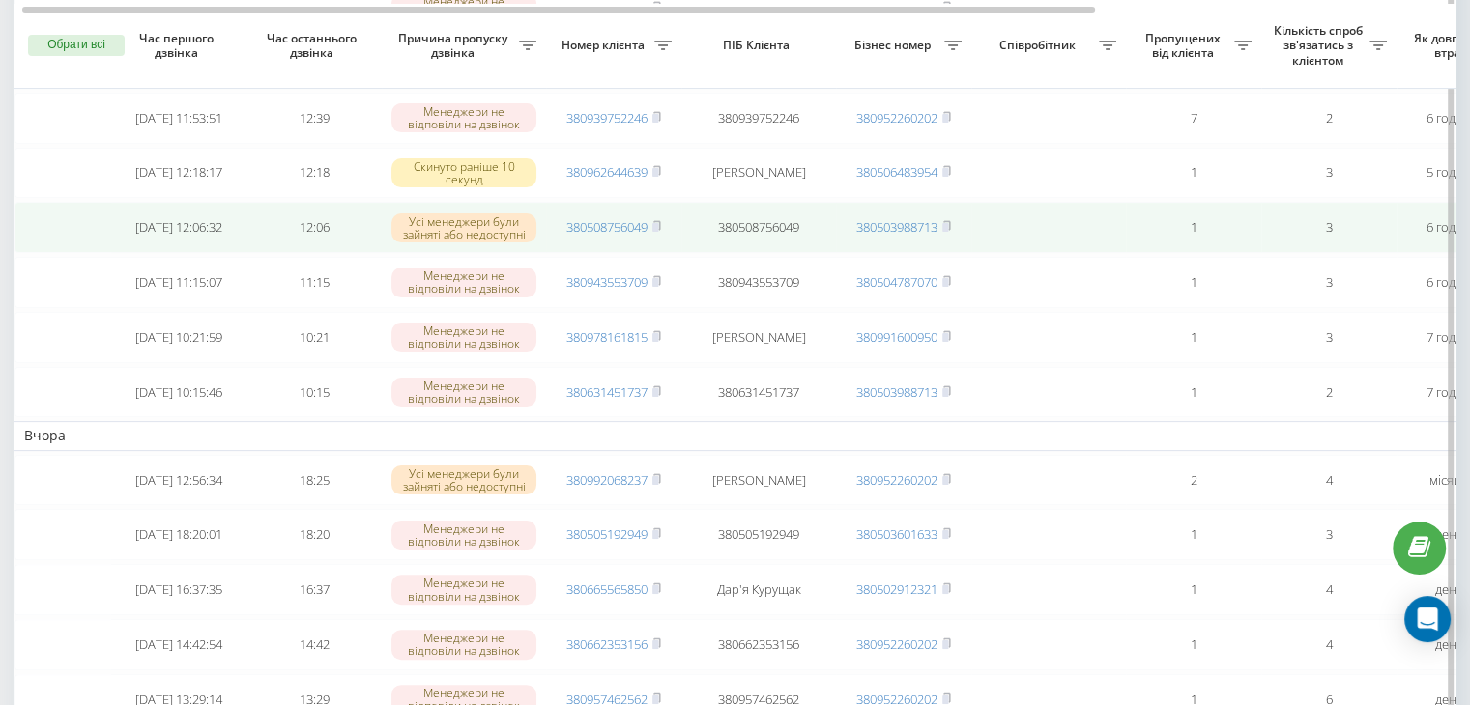
click at [755, 250] on td "380508756049" at bounding box center [758, 227] width 155 height 51
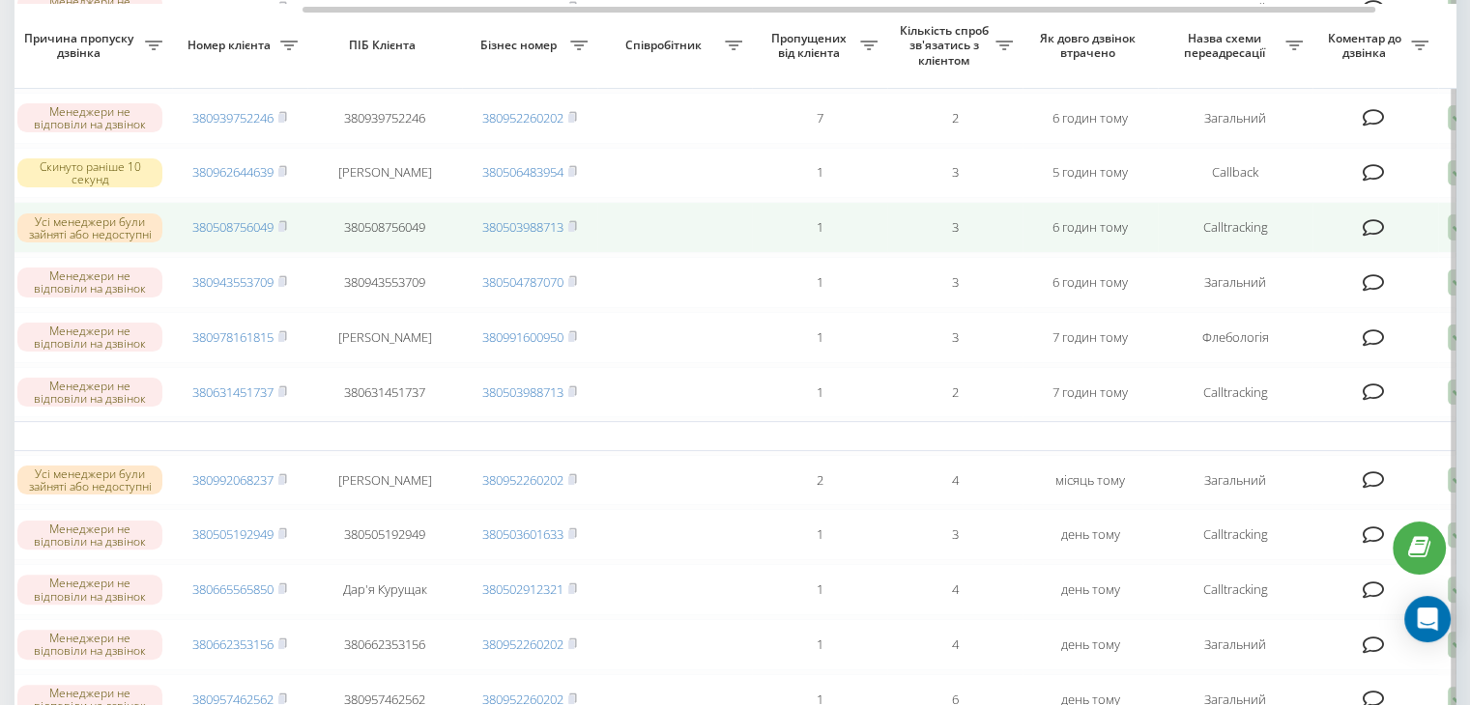
scroll to position [0, 376]
click at [1373, 238] on icon at bounding box center [1372, 227] width 22 height 19
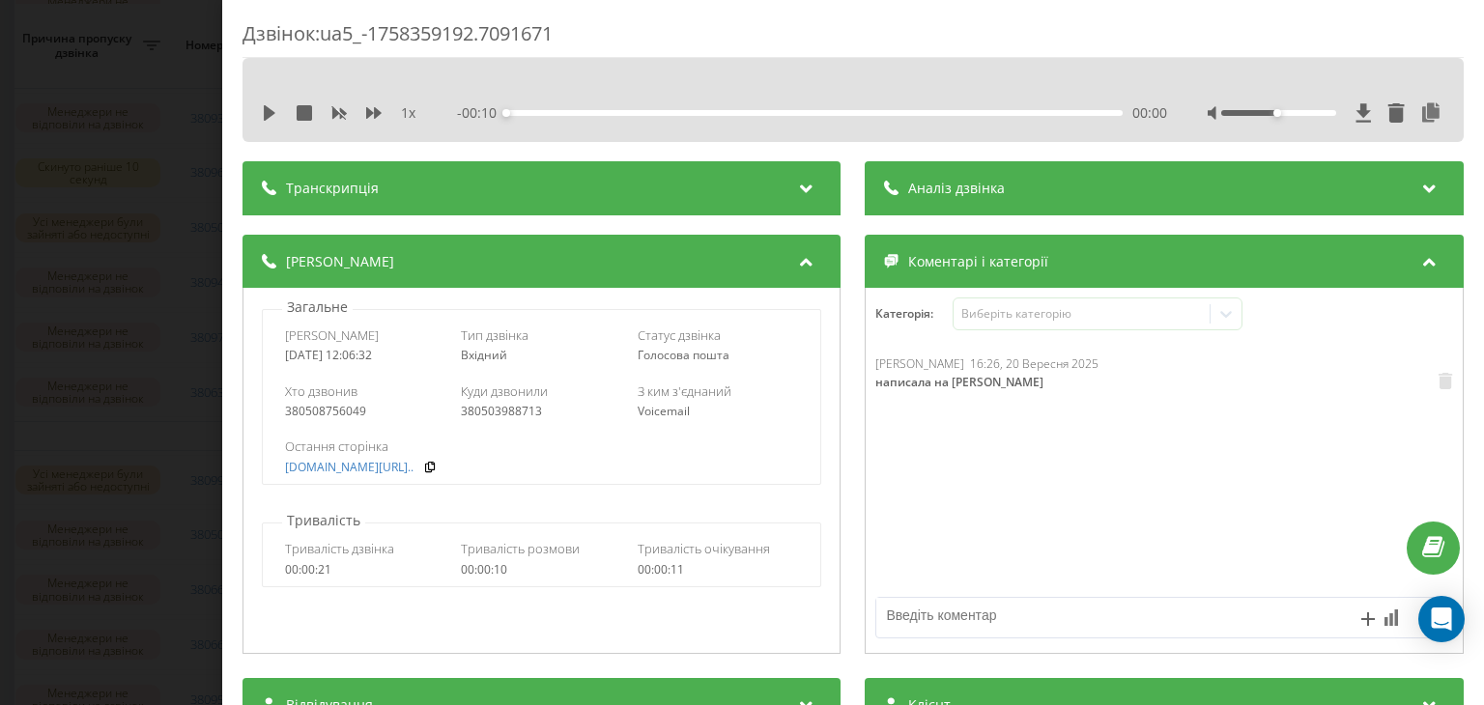
click at [106, 138] on div "Дзвінок : ua5_-1758359192.7091671 1 x - 00:10 00:00 00:00 Транскрипція Для AI-а…" at bounding box center [742, 352] width 1484 height 705
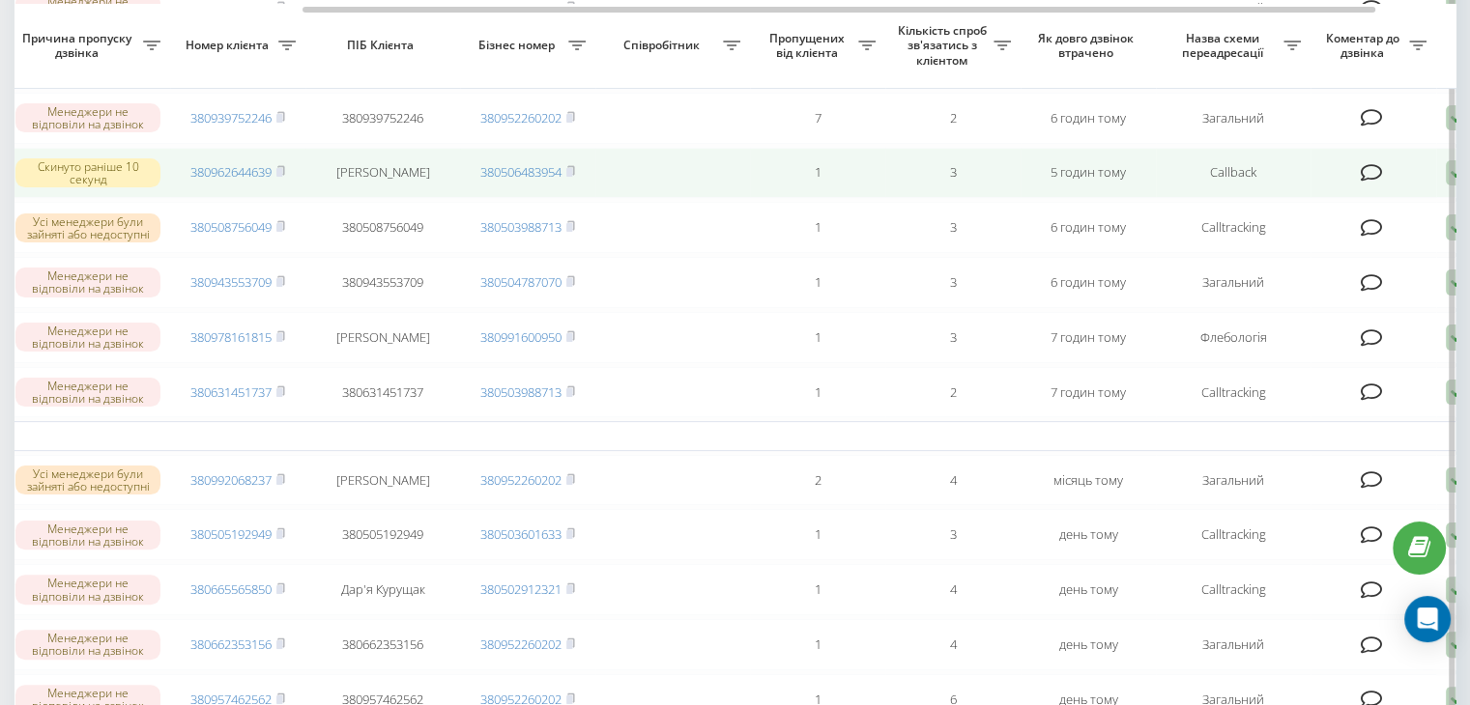
click at [1371, 183] on icon at bounding box center [1372, 172] width 22 height 19
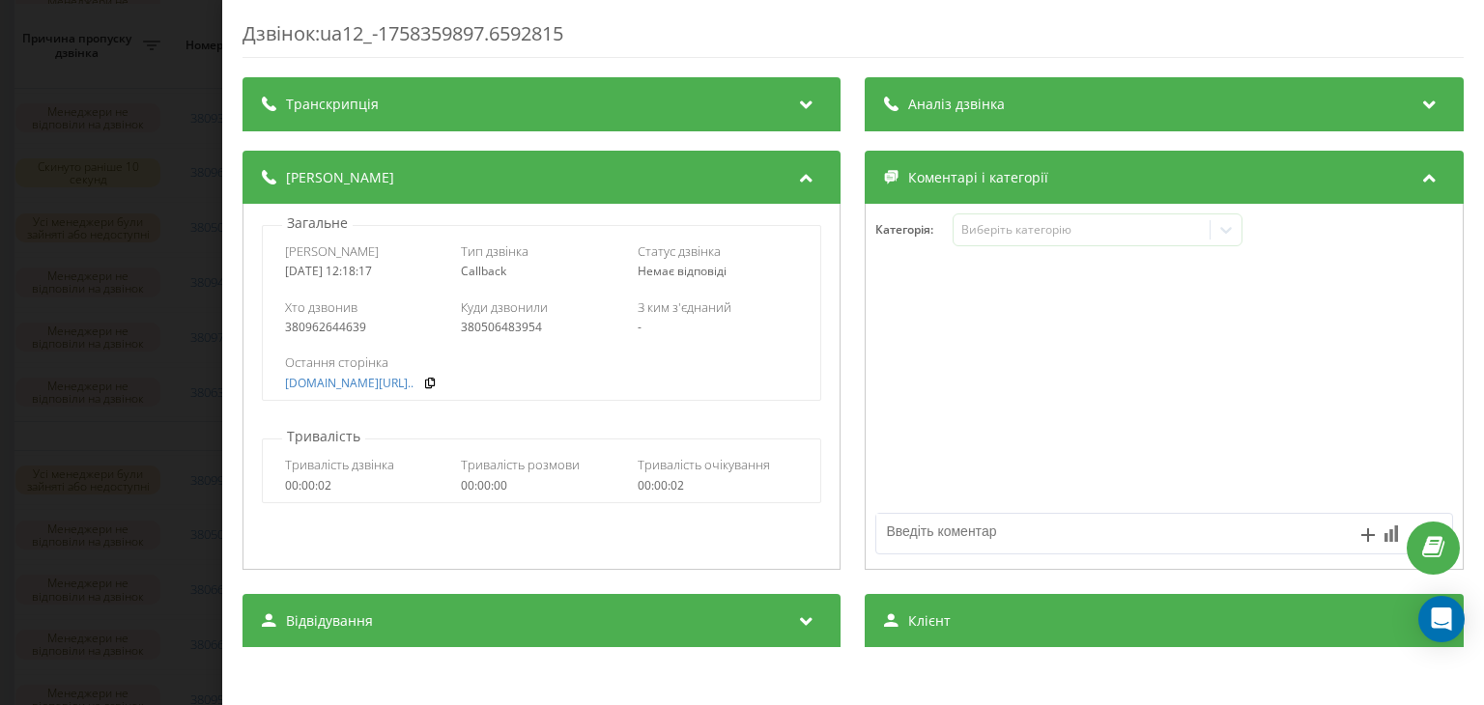
click at [128, 224] on div "Дзвінок : ua12_-1758359897.6592815 Транскрипція Для AI-аналізу майбутніх дзвінк…" at bounding box center [742, 352] width 1484 height 705
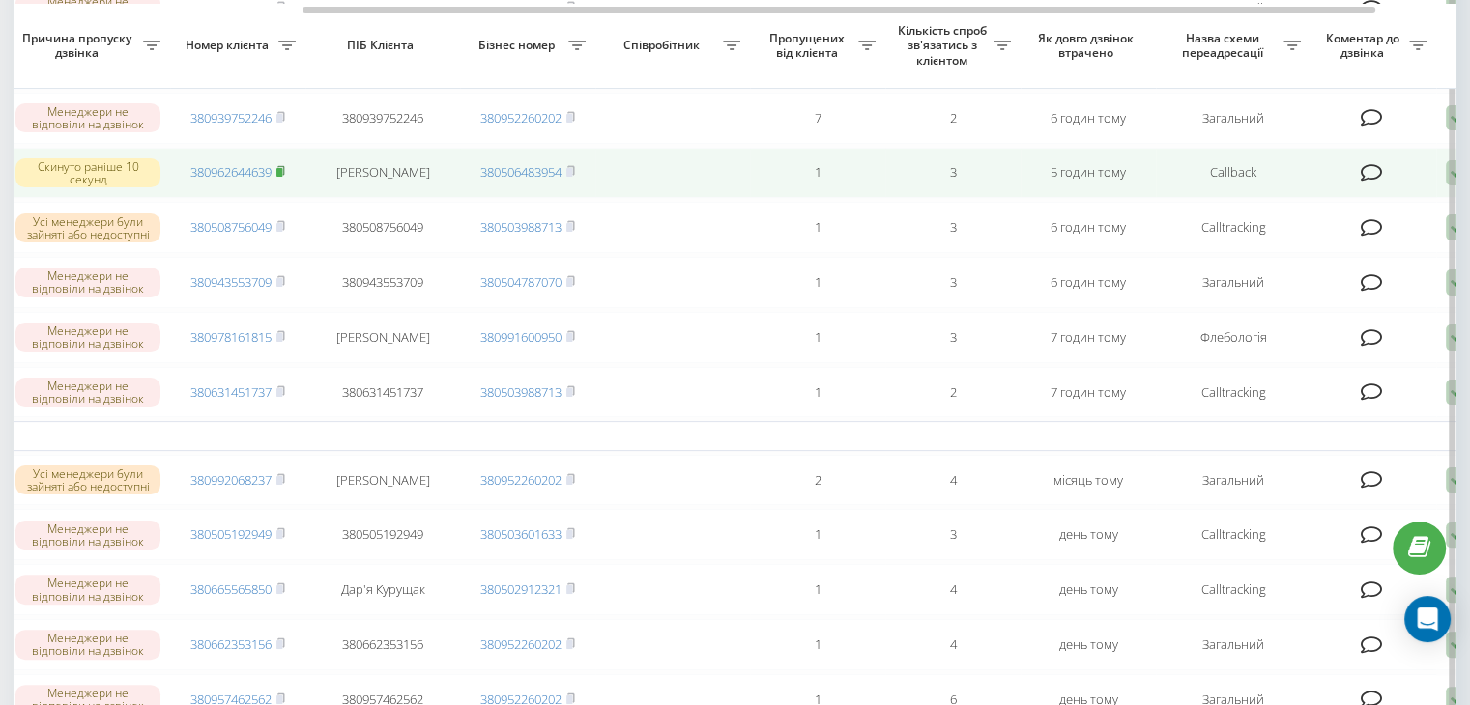
click at [282, 177] on rect at bounding box center [279, 172] width 6 height 9
click at [1366, 183] on icon at bounding box center [1372, 172] width 22 height 19
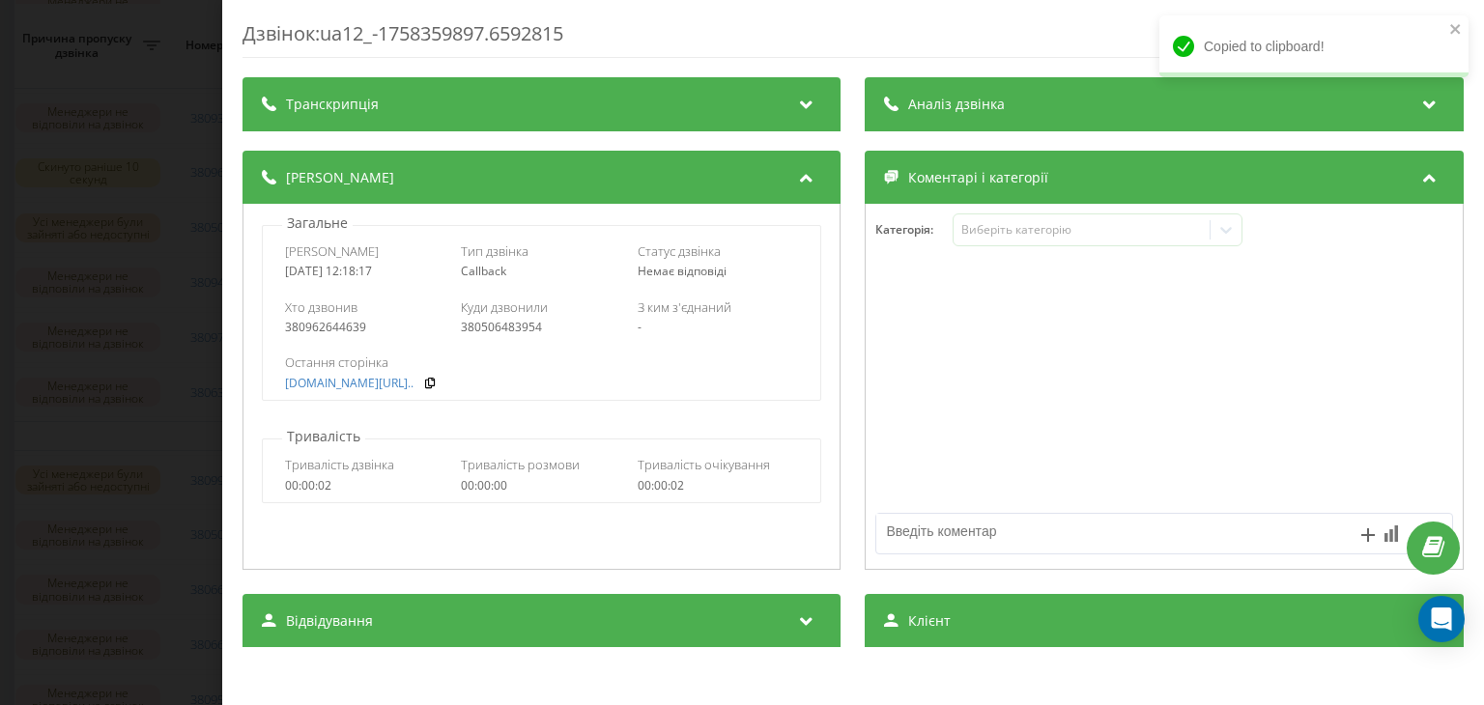
click at [1031, 537] on textarea at bounding box center [1107, 531] width 460 height 35
type textarea "написала на вайбер"
click at [126, 259] on div "Дзвінок : ua12_-1758359897.6592815 Транскрипція Для AI-аналізу майбутніх дзвінк…" at bounding box center [742, 352] width 1484 height 705
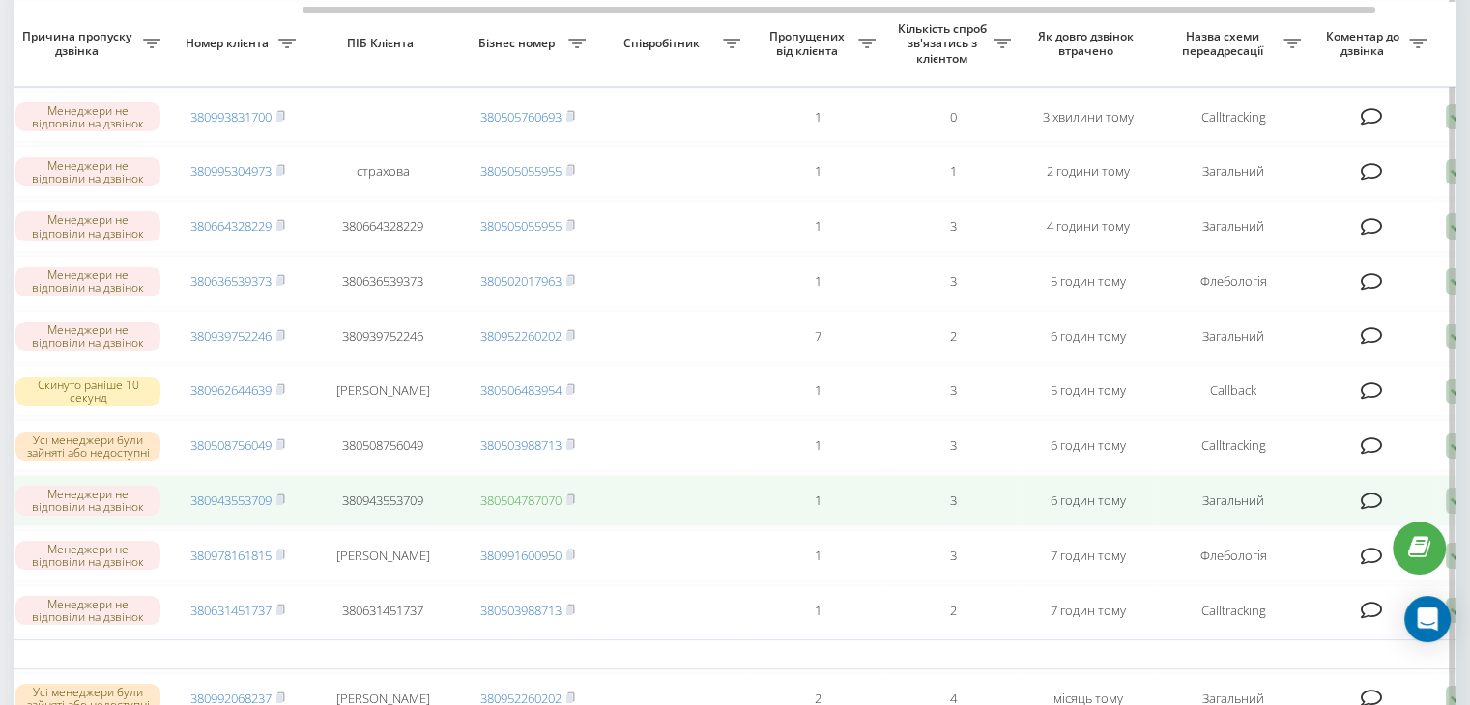
scroll to position [174, 0]
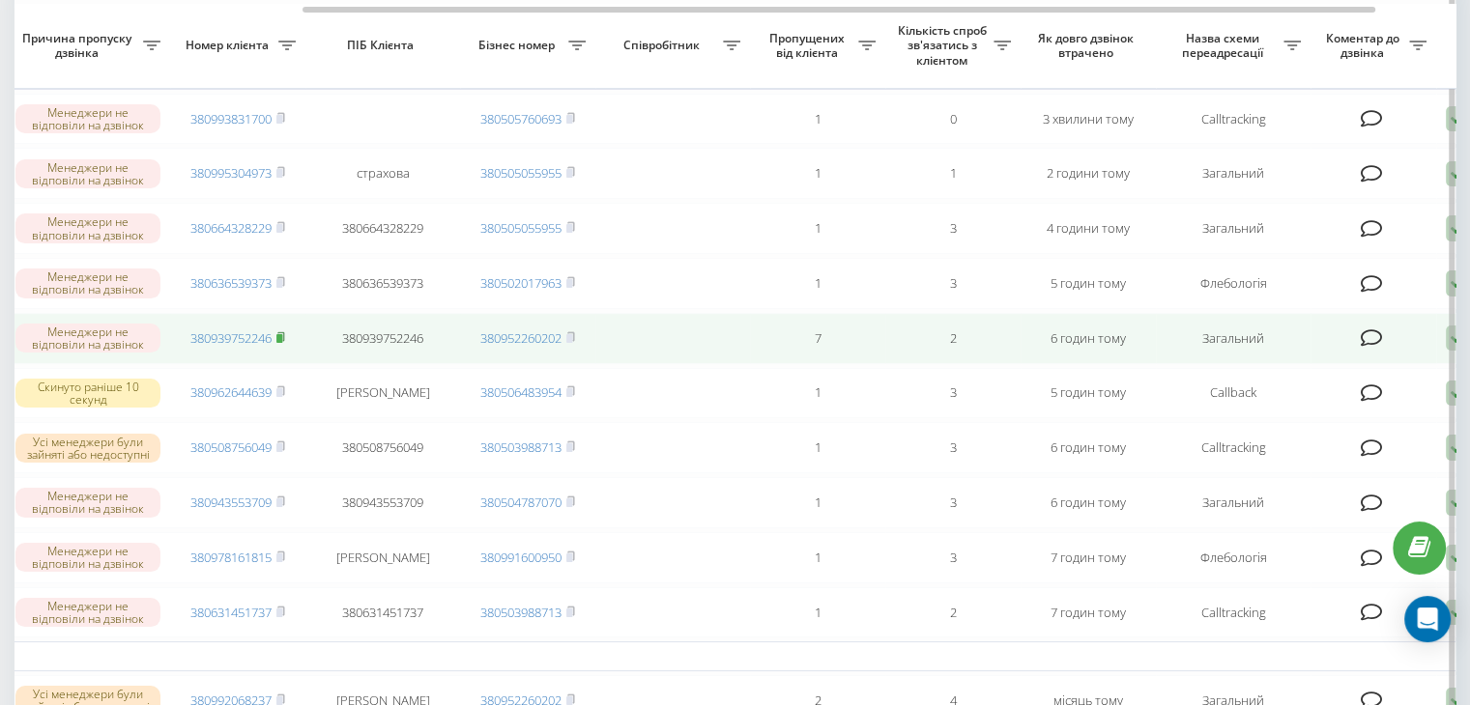
click at [282, 343] on icon at bounding box center [280, 337] width 9 height 12
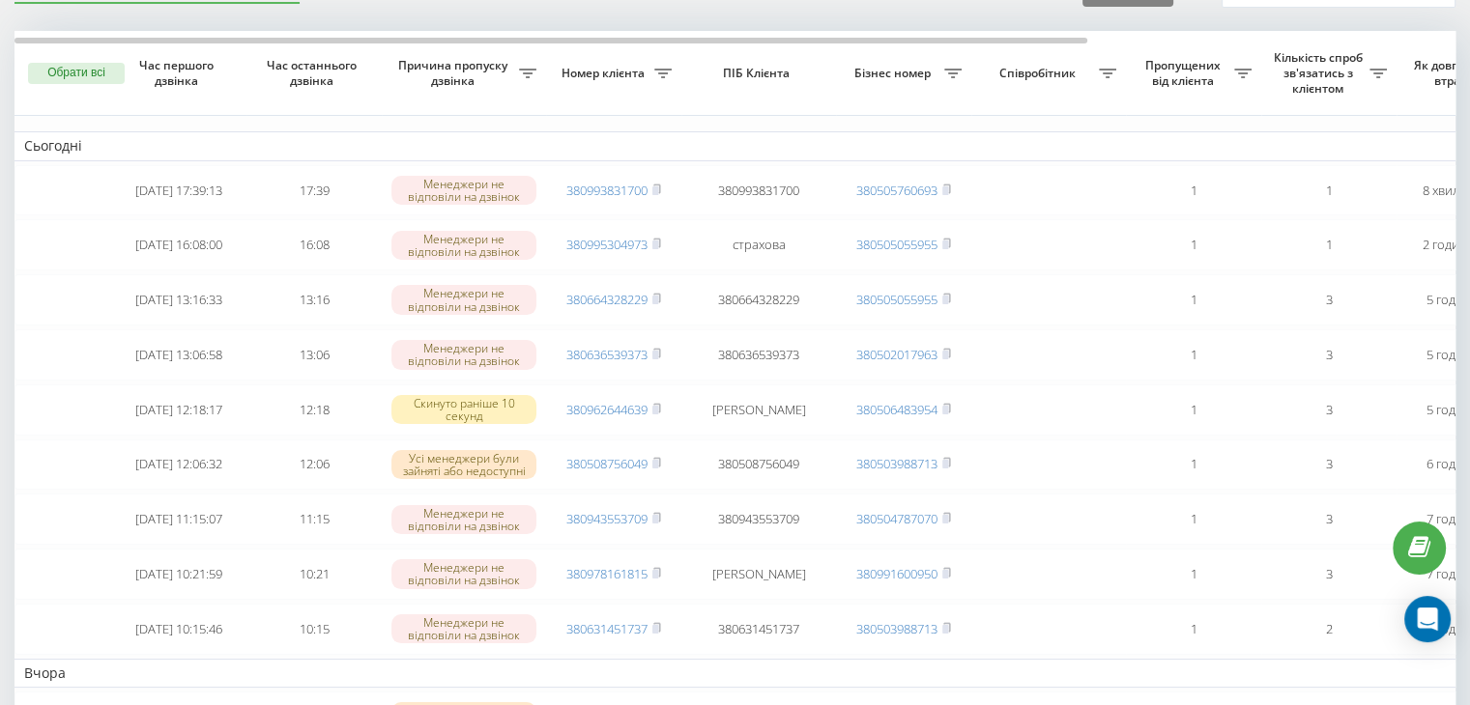
scroll to position [100, 0]
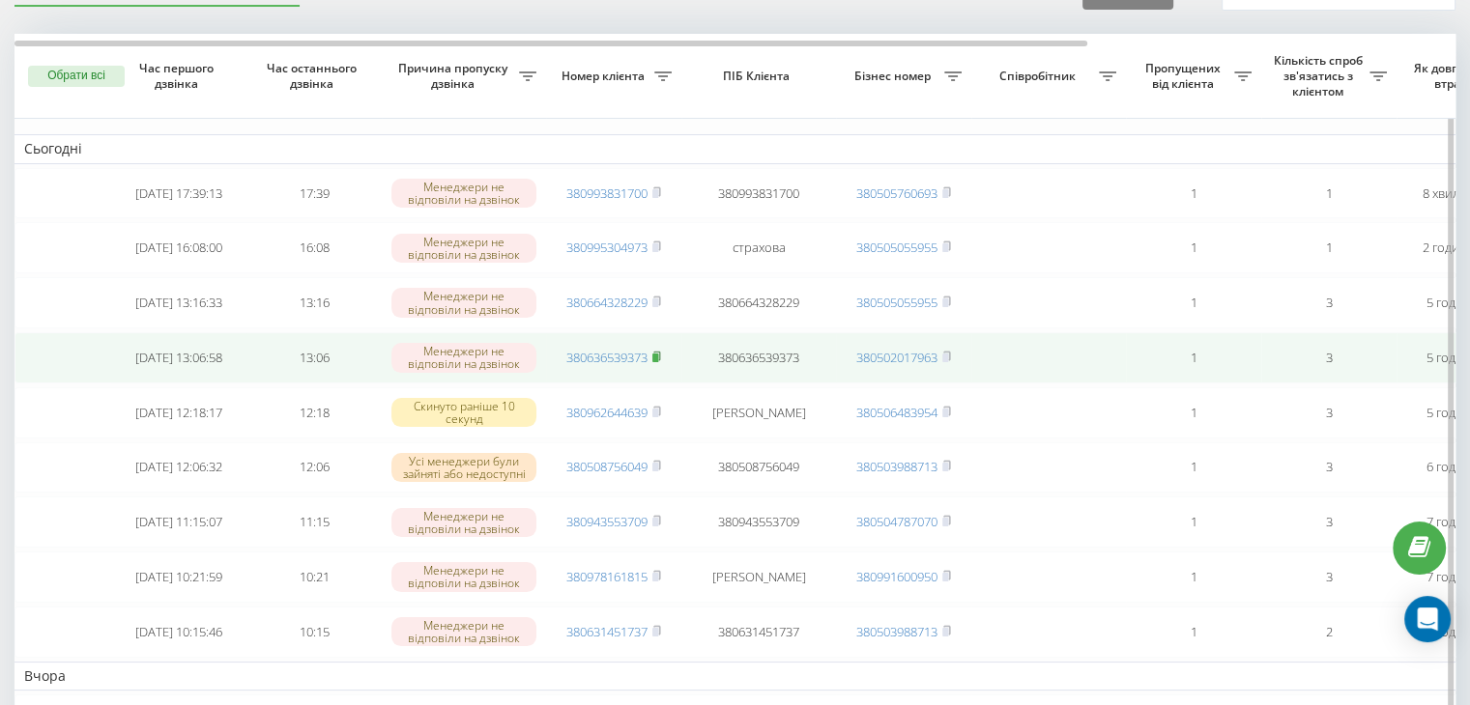
click at [657, 362] on rect at bounding box center [655, 358] width 6 height 9
click at [608, 366] on link "380636539373" at bounding box center [606, 357] width 81 height 17
click at [1228, 354] on td "1" at bounding box center [1193, 357] width 135 height 51
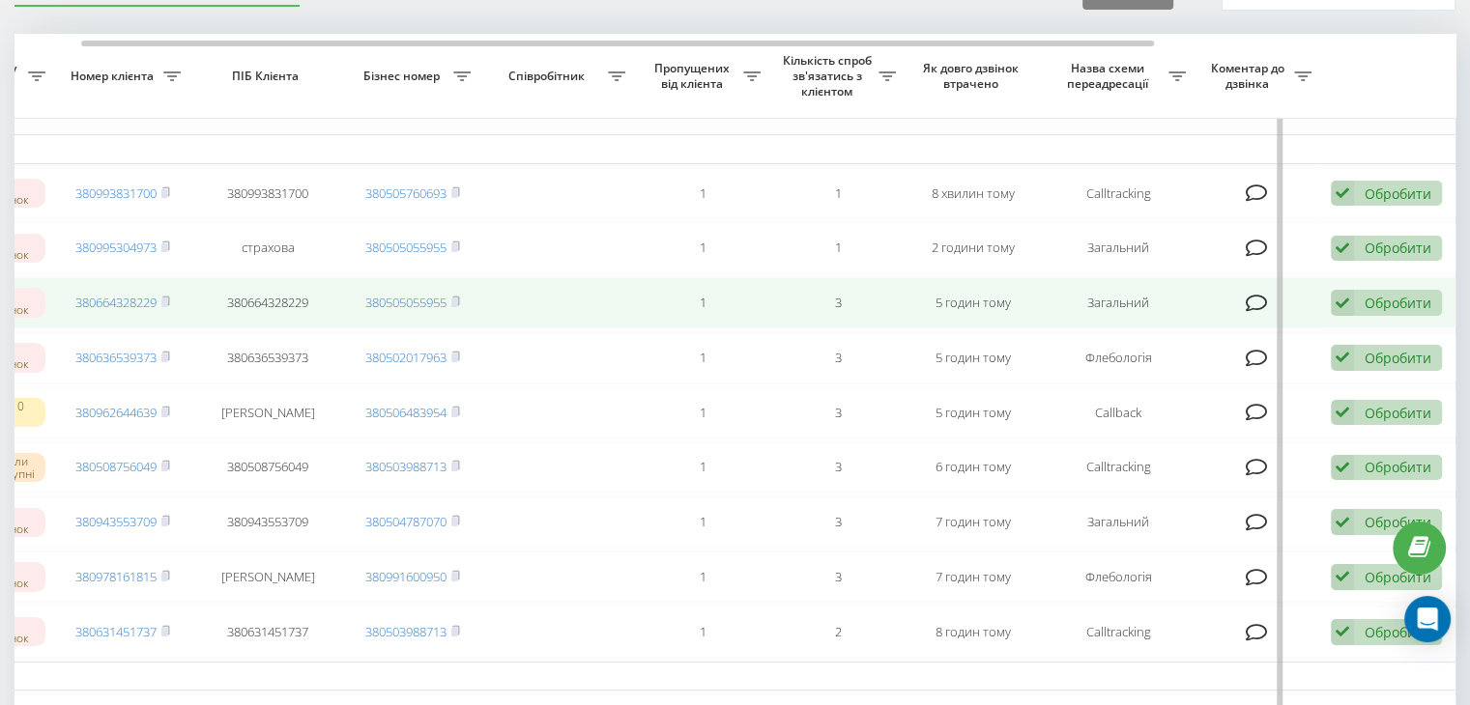
scroll to position [0, 0]
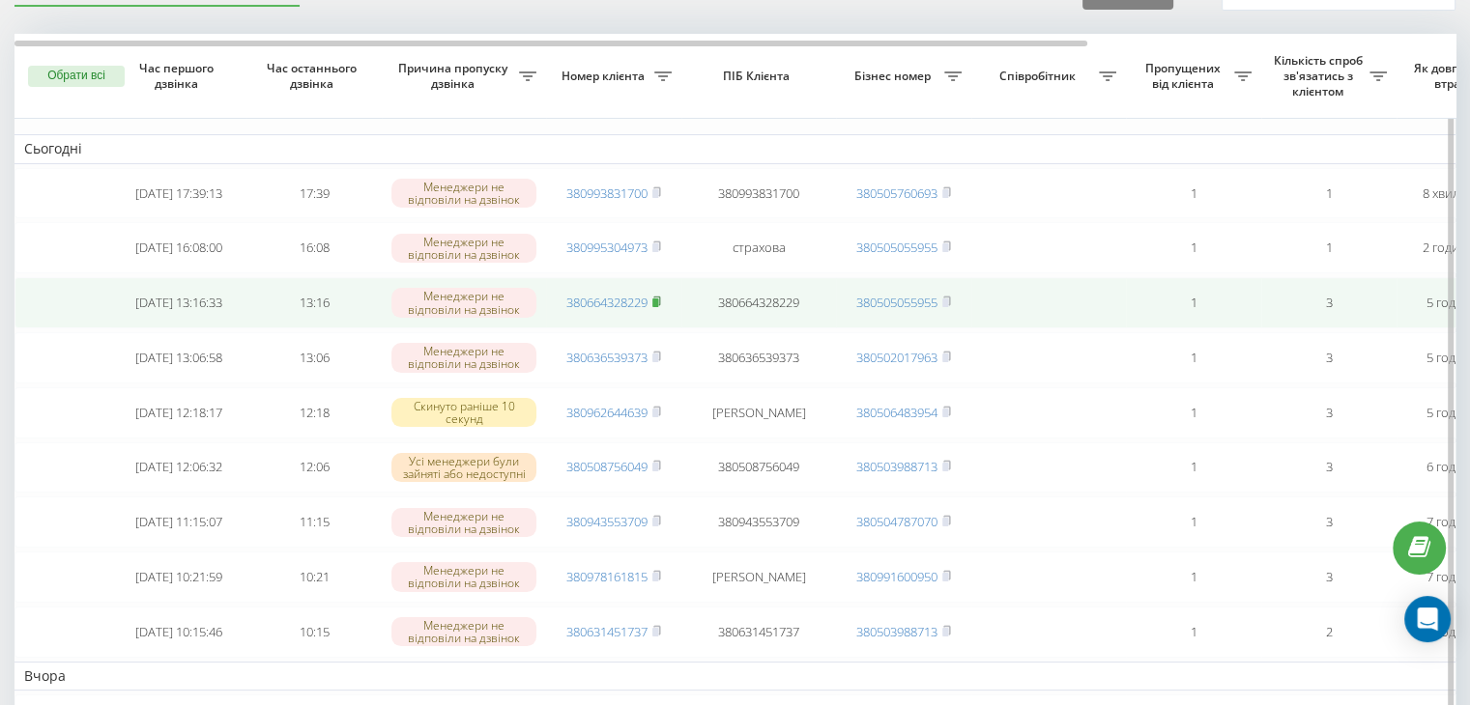
click at [657, 307] on rect at bounding box center [655, 303] width 6 height 9
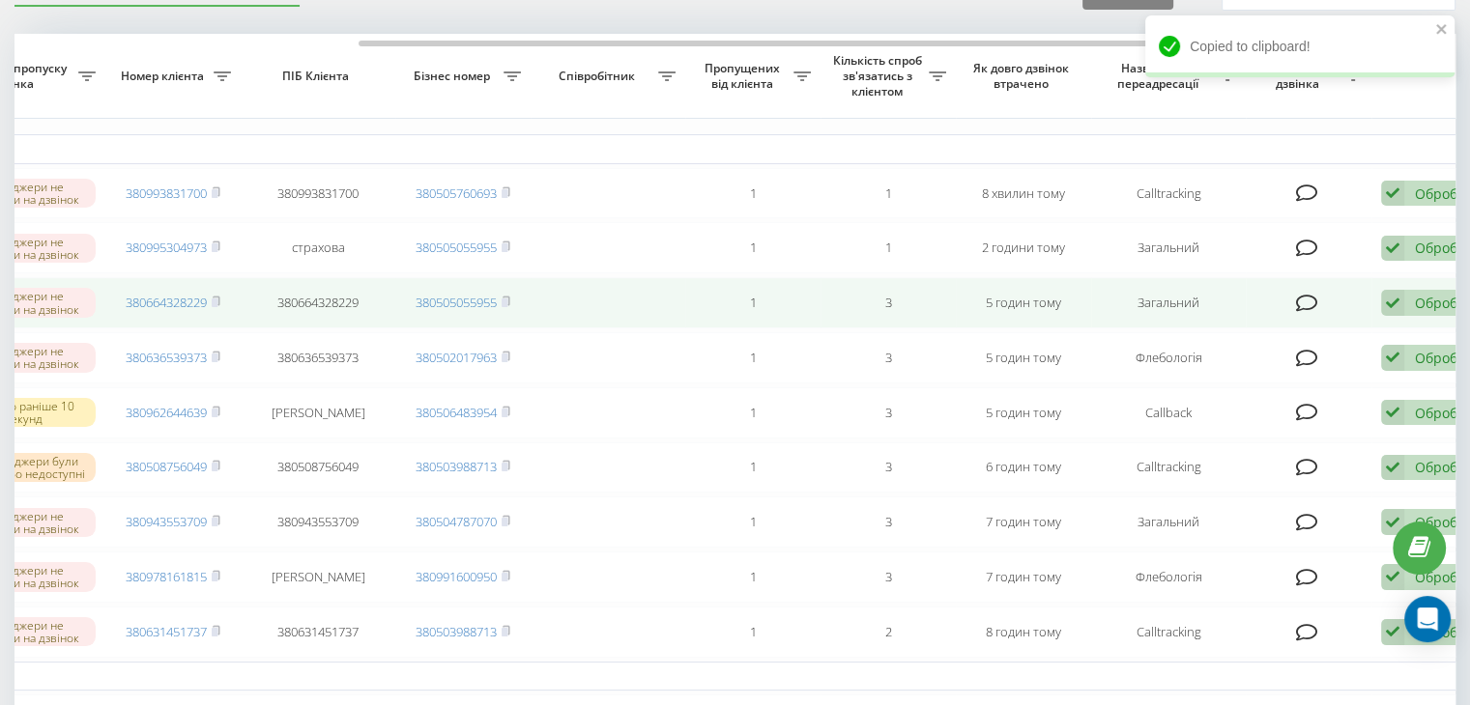
scroll to position [0, 452]
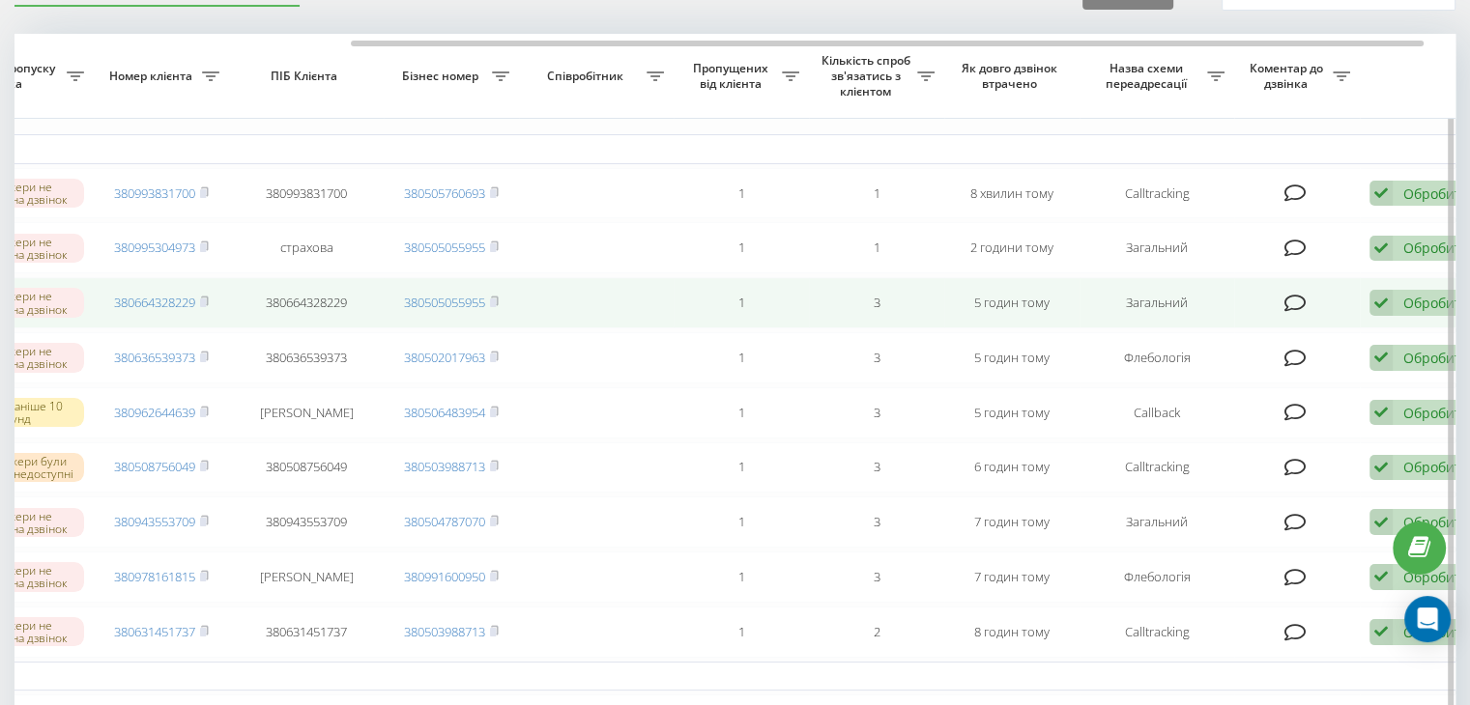
click at [1291, 312] on icon at bounding box center [1295, 303] width 22 height 19
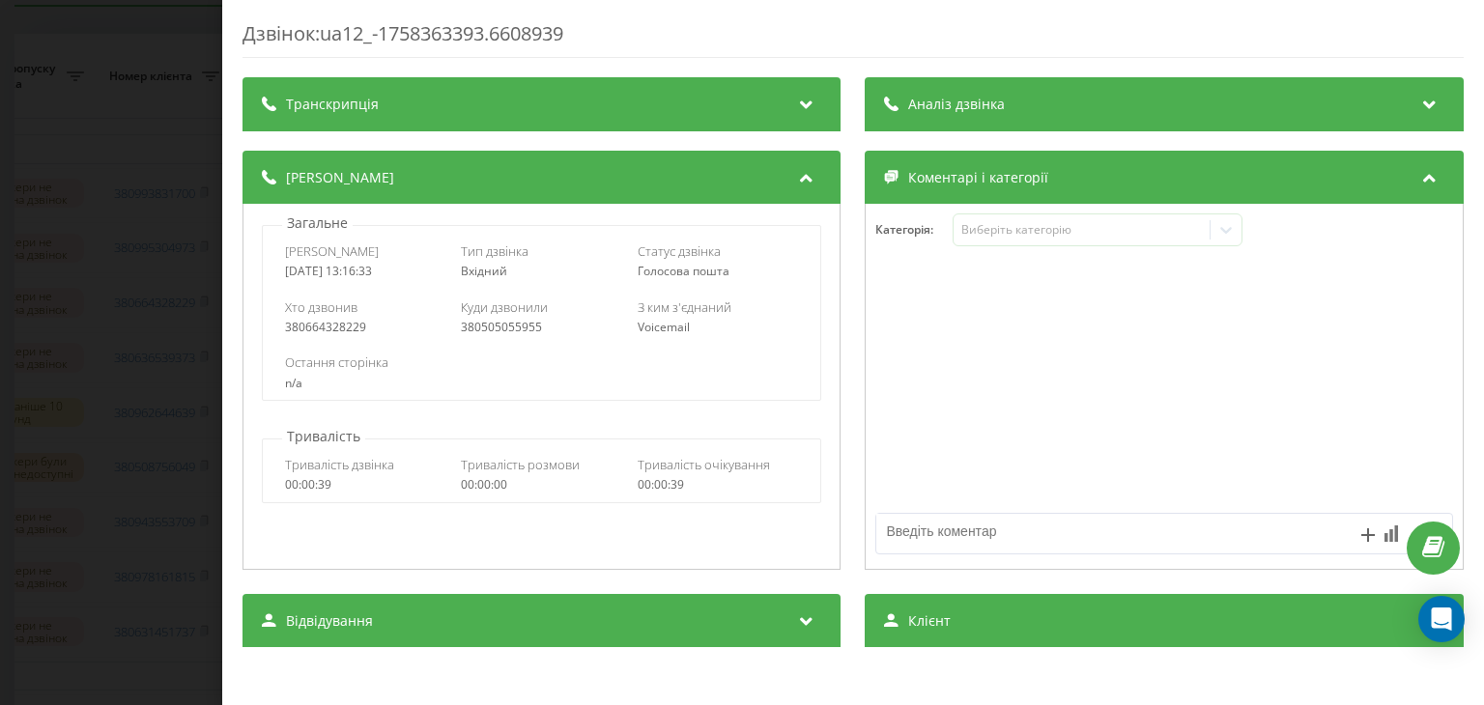
click at [997, 527] on textarea at bounding box center [1107, 531] width 460 height 35
type textarea "написала на вб"
click at [27, 332] on div "Дзвінок : ua12_-1758363393.6608939 Транскрипція Для AI-аналізу майбутніх дзвінк…" at bounding box center [742, 352] width 1484 height 705
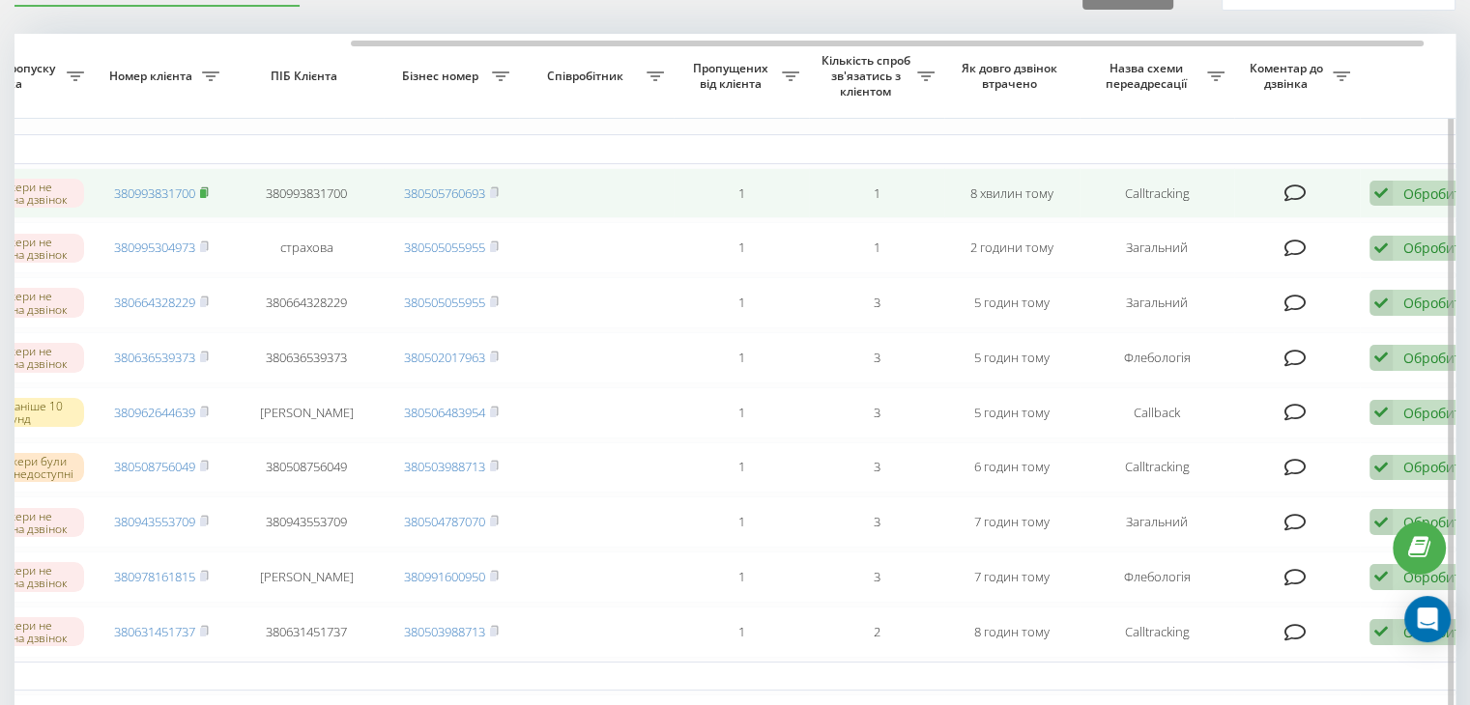
click at [202, 187] on icon at bounding box center [204, 193] width 9 height 12
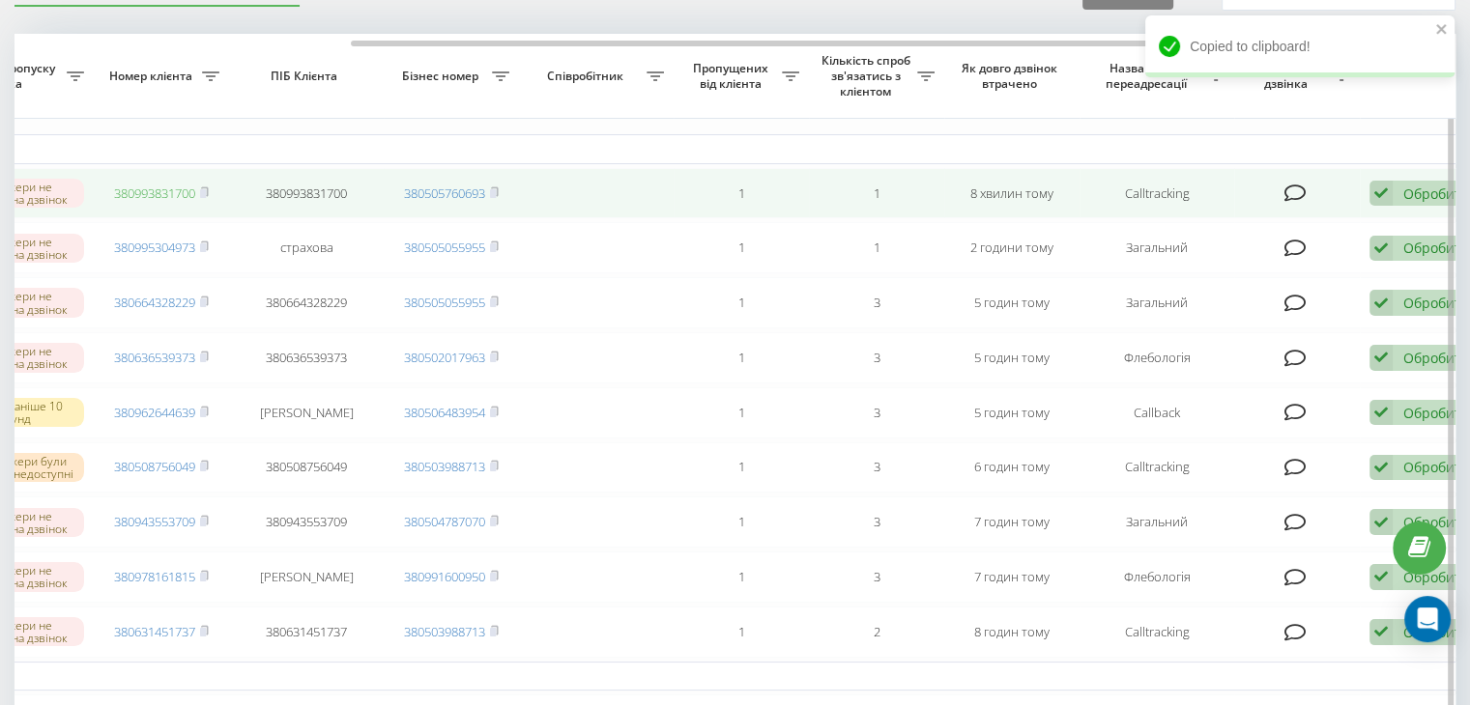
click at [156, 190] on link "380993831700" at bounding box center [154, 193] width 81 height 17
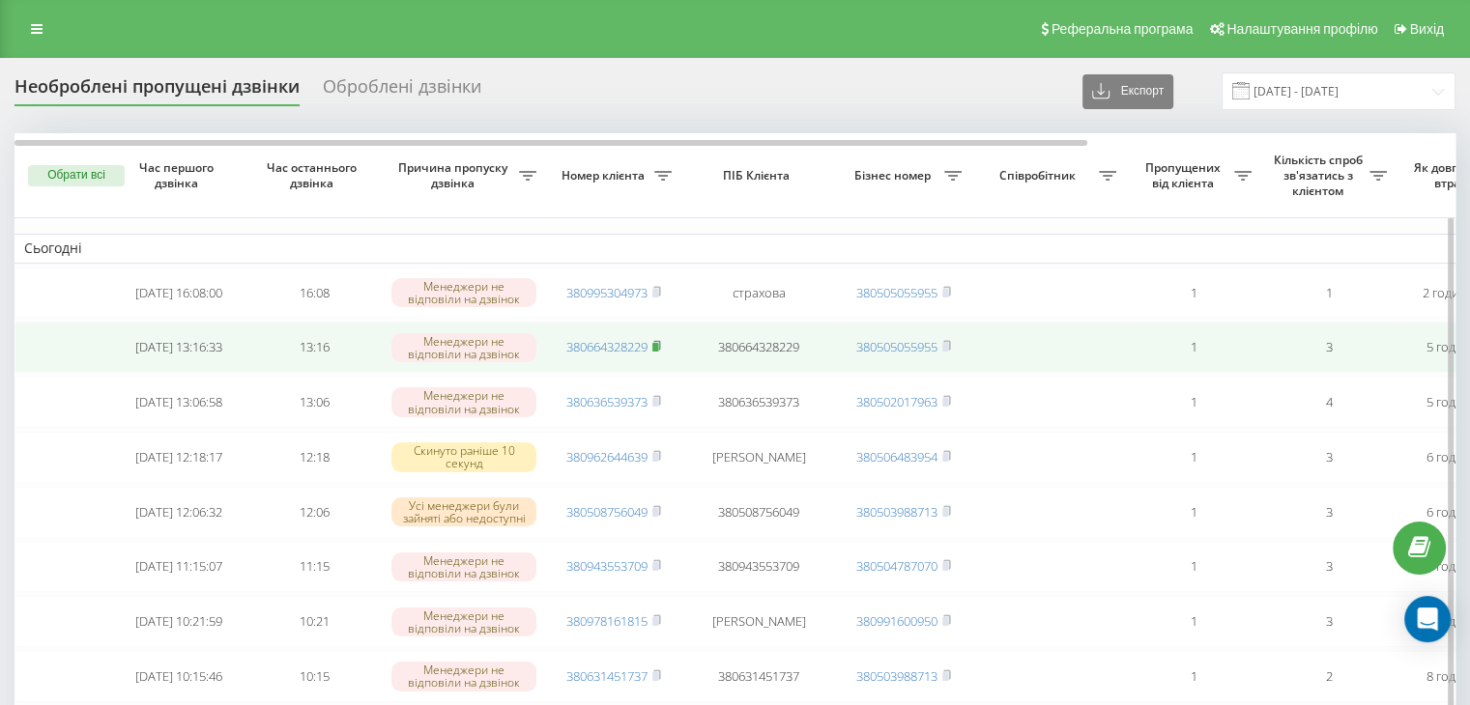
click at [656, 349] on rect at bounding box center [655, 347] width 6 height 9
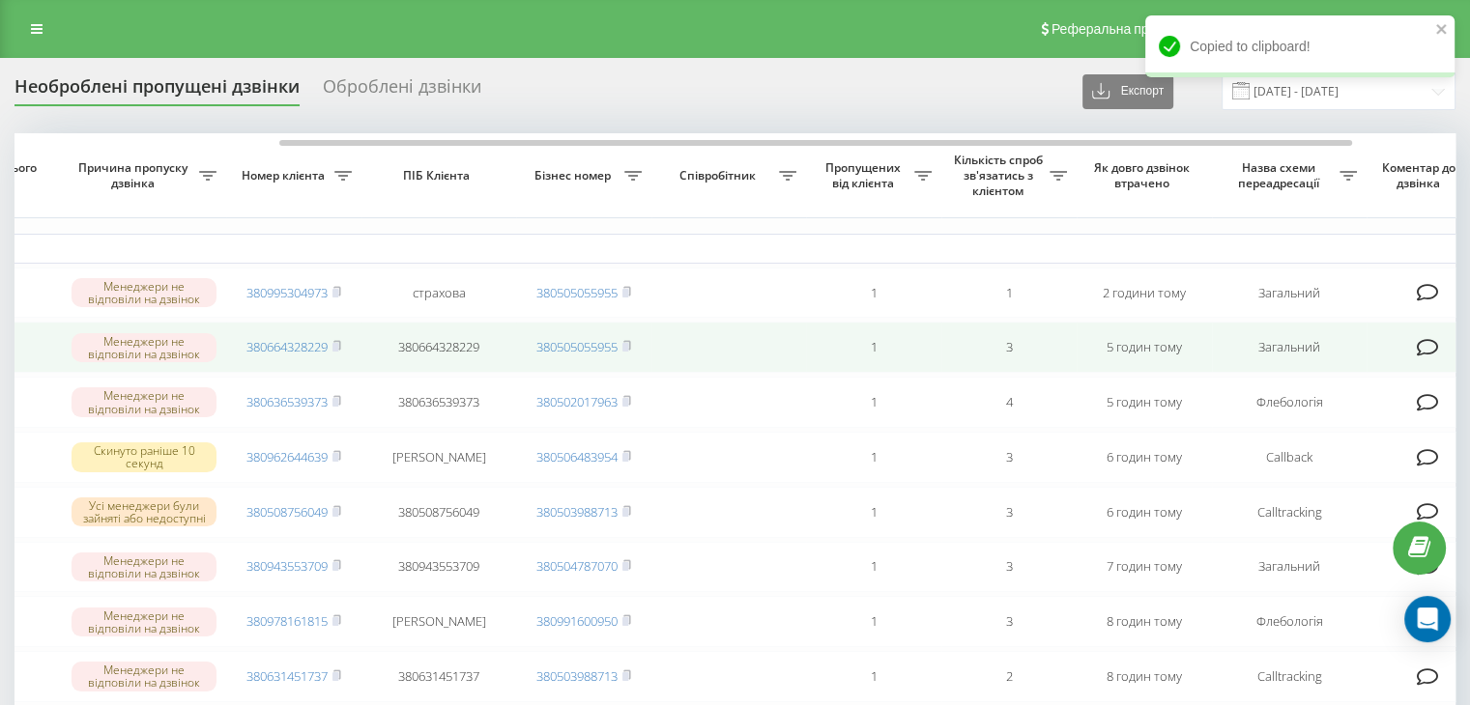
scroll to position [0, 335]
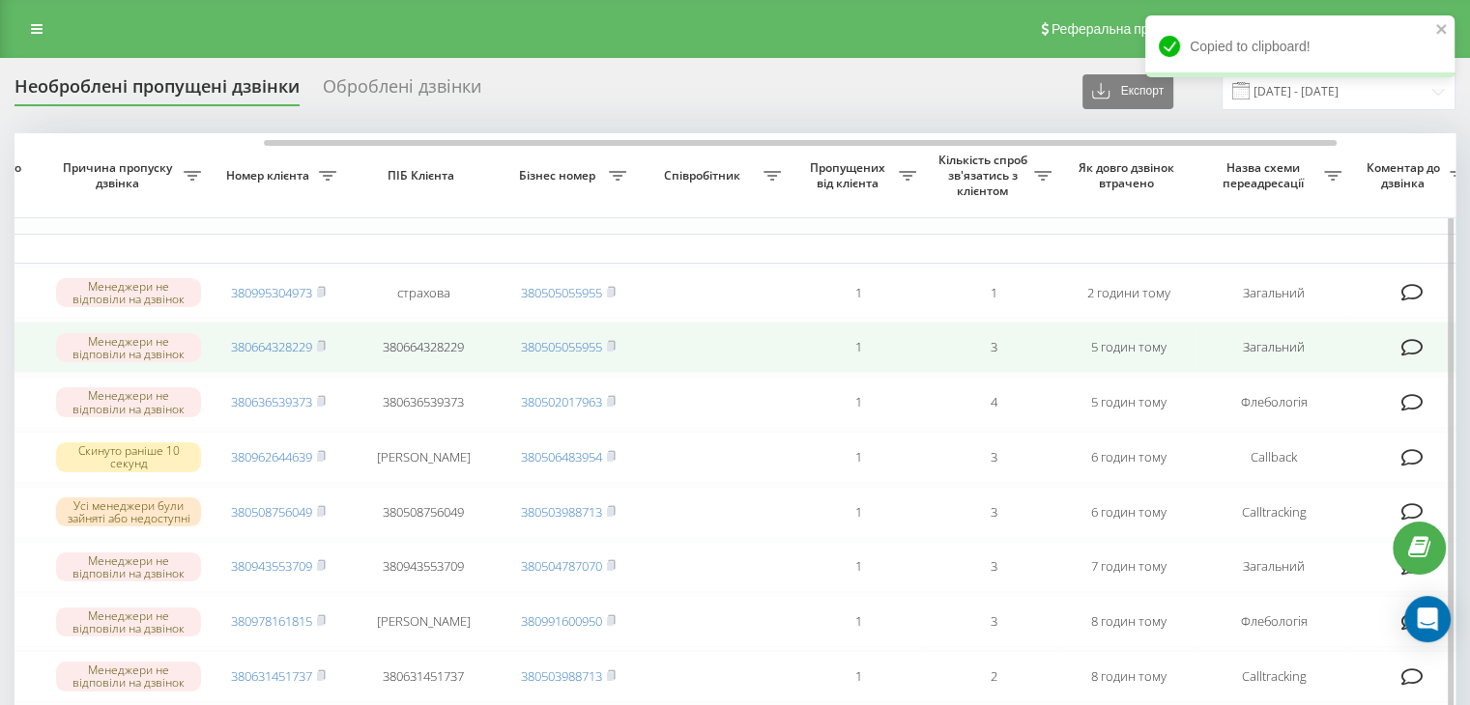
click at [1416, 358] on icon at bounding box center [1412, 347] width 22 height 19
